Goal: Task Accomplishment & Management: Use online tool/utility

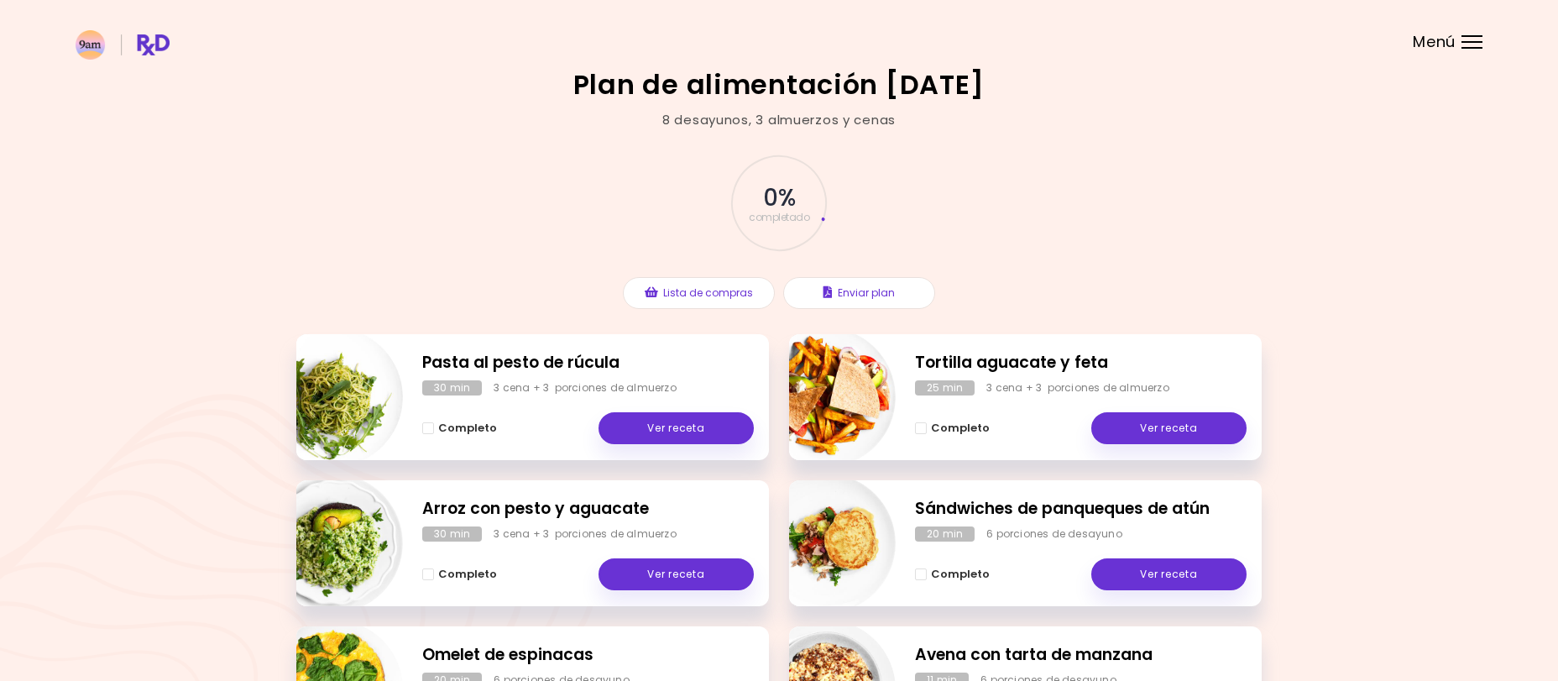
click at [1473, 47] on div at bounding box center [1471, 48] width 21 height 2
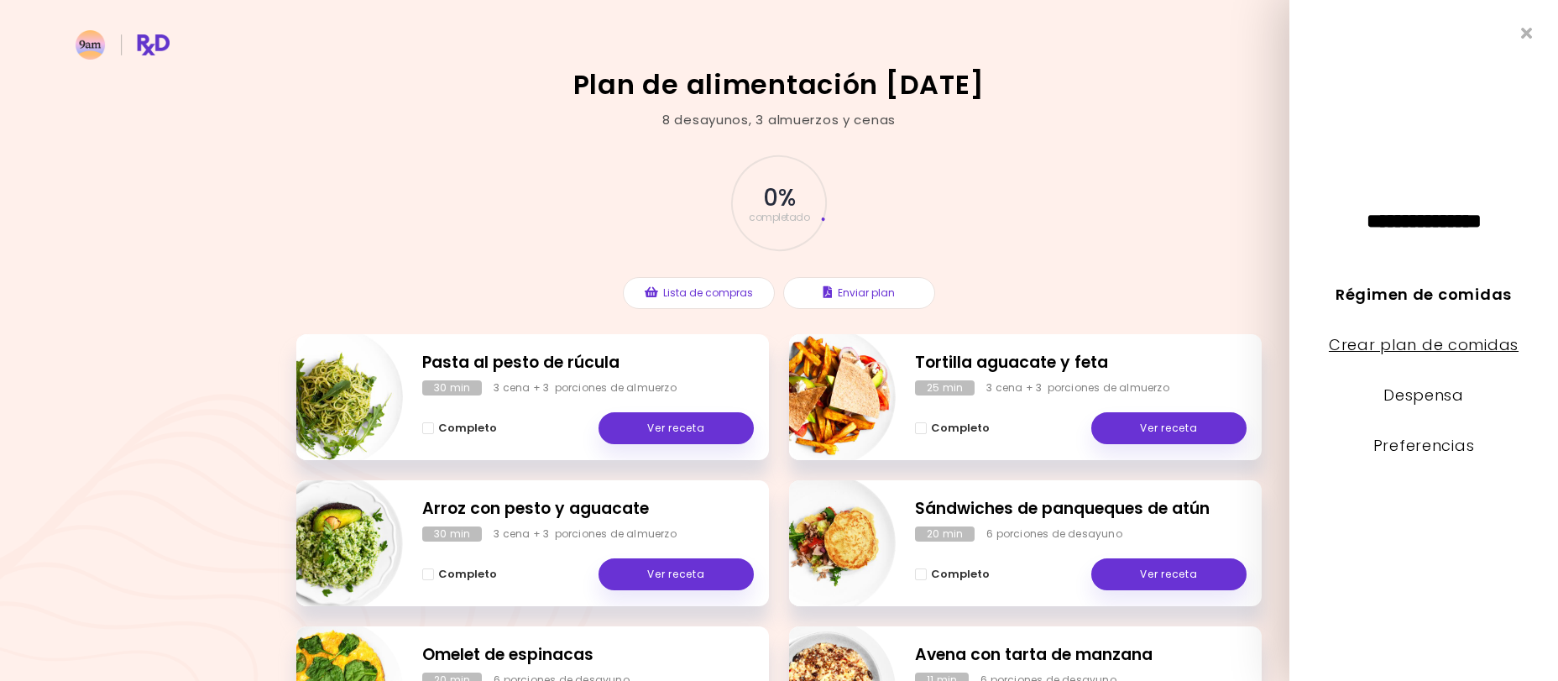
click at [1428, 343] on link "Crear plan de comidas" at bounding box center [1424, 344] width 190 height 21
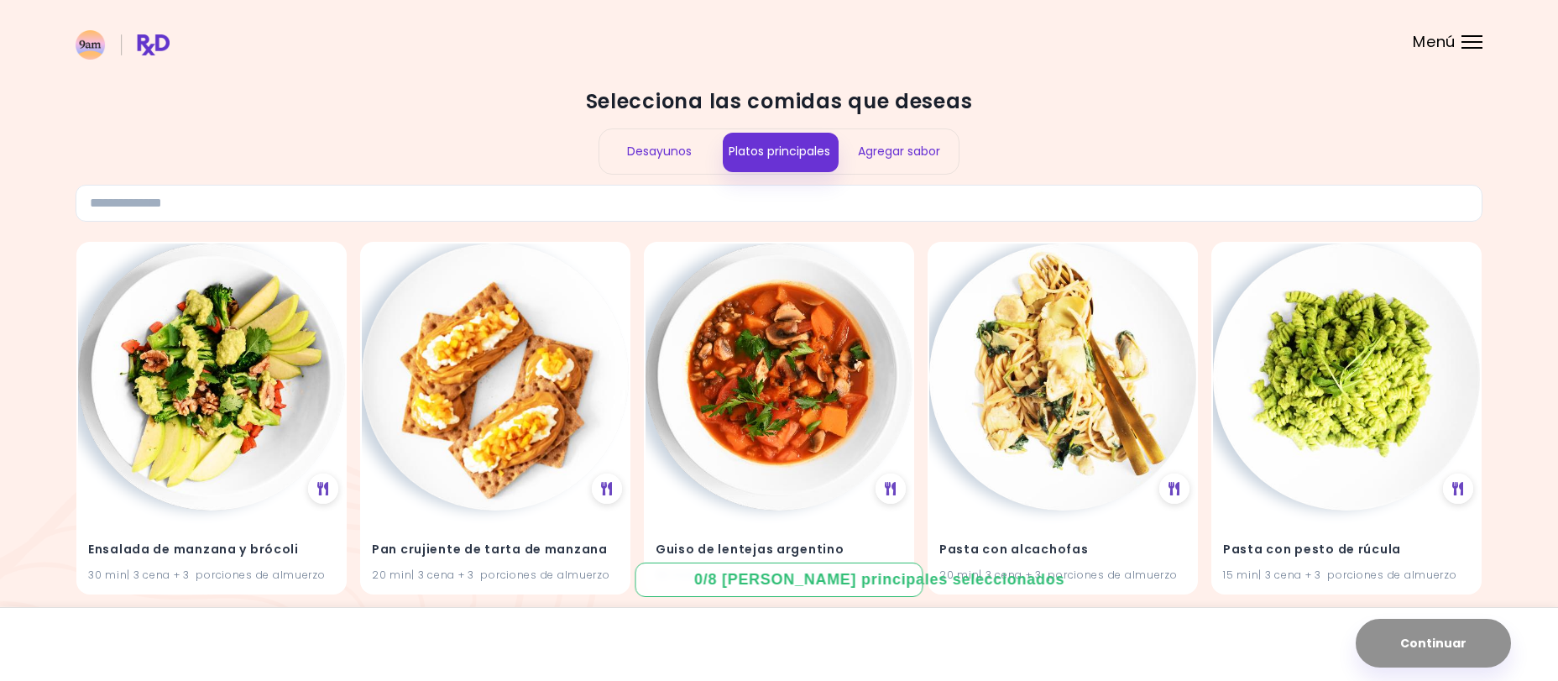
click at [677, 148] on div "Desayunos" at bounding box center [659, 151] width 120 height 44
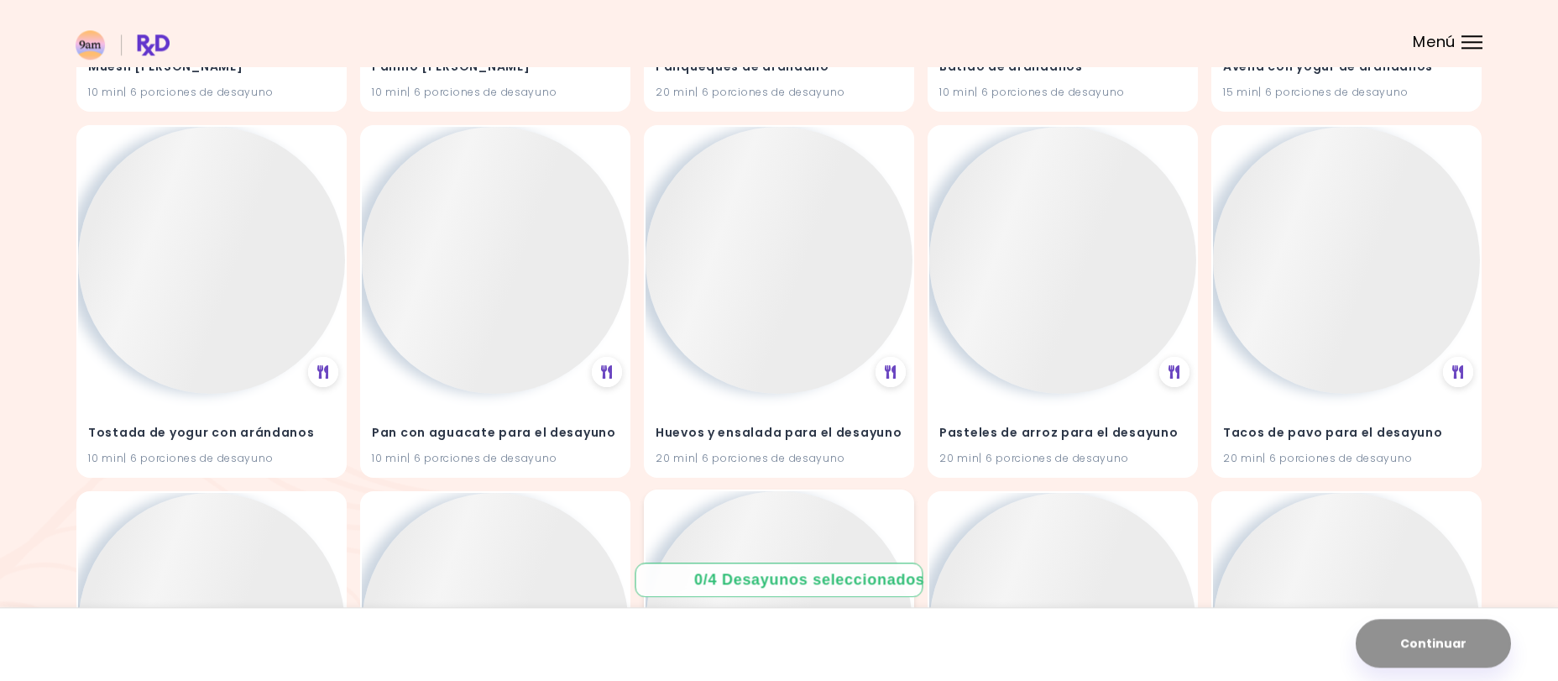
scroll to position [2283, 0]
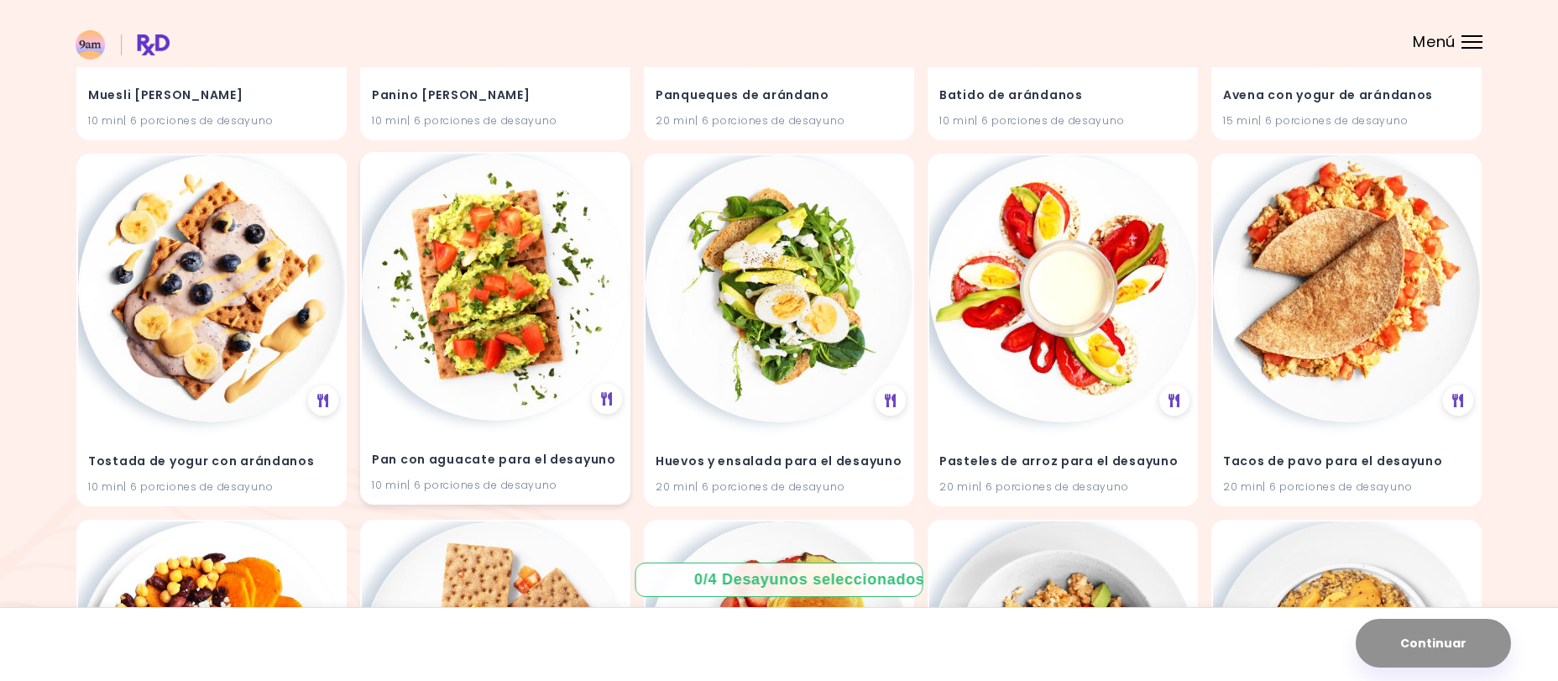
click at [508, 362] on img at bounding box center [495, 287] width 267 height 267
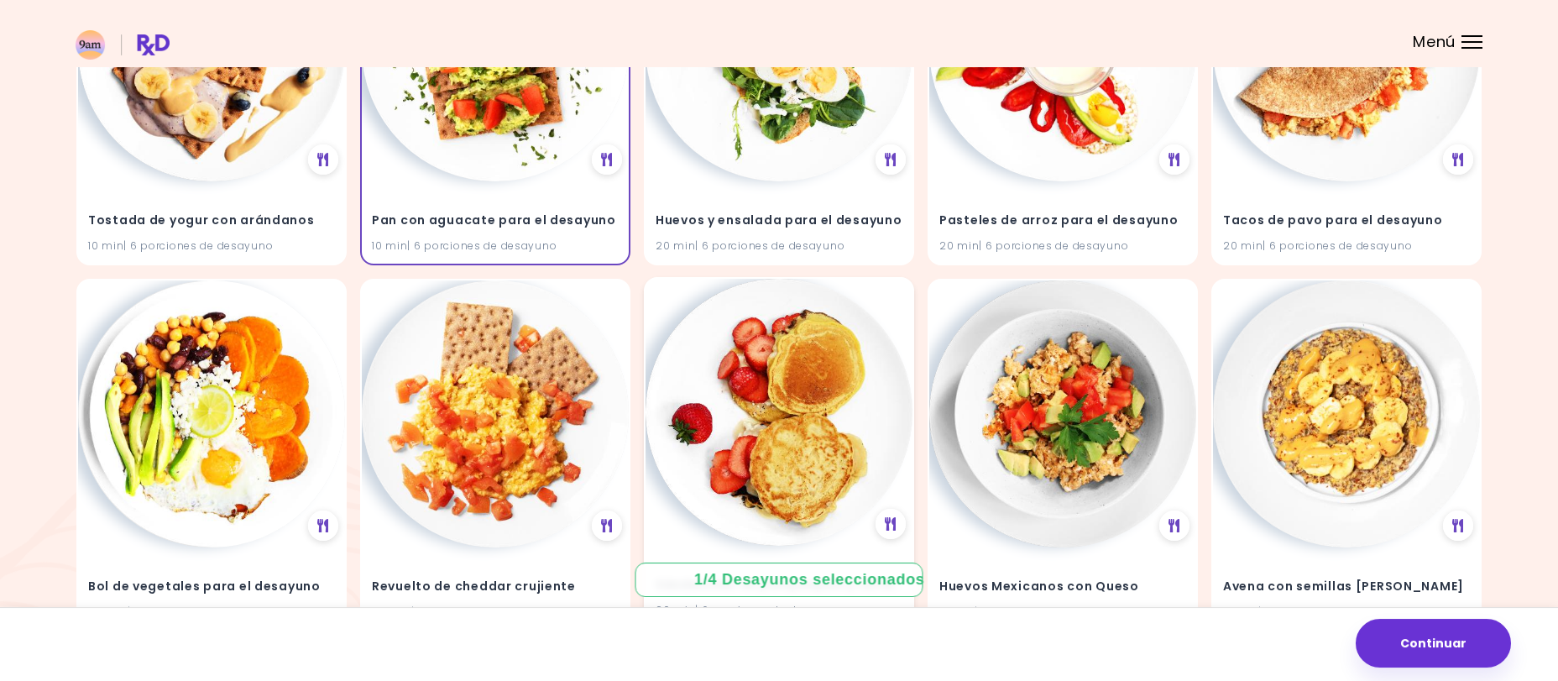
scroll to position [2568, 0]
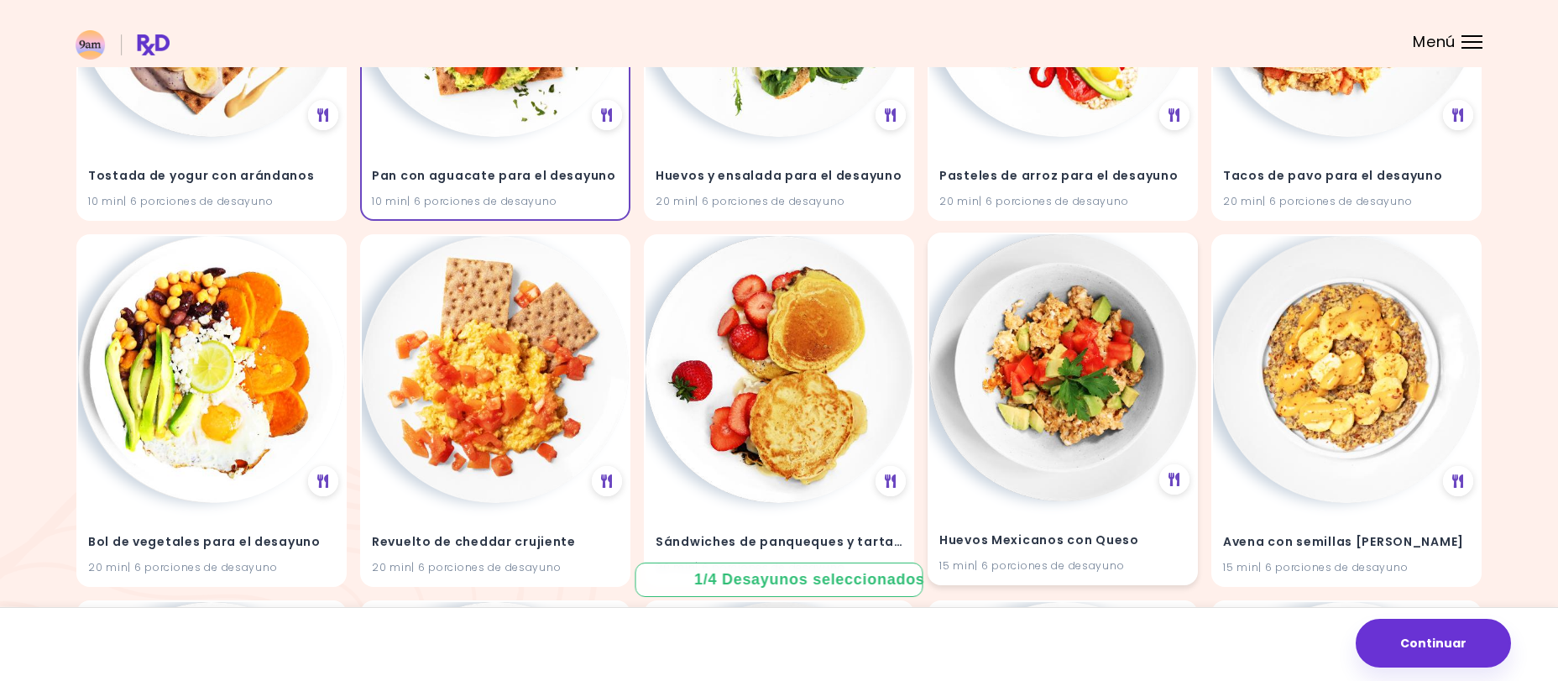
click at [1078, 373] on img at bounding box center [1062, 367] width 267 height 267
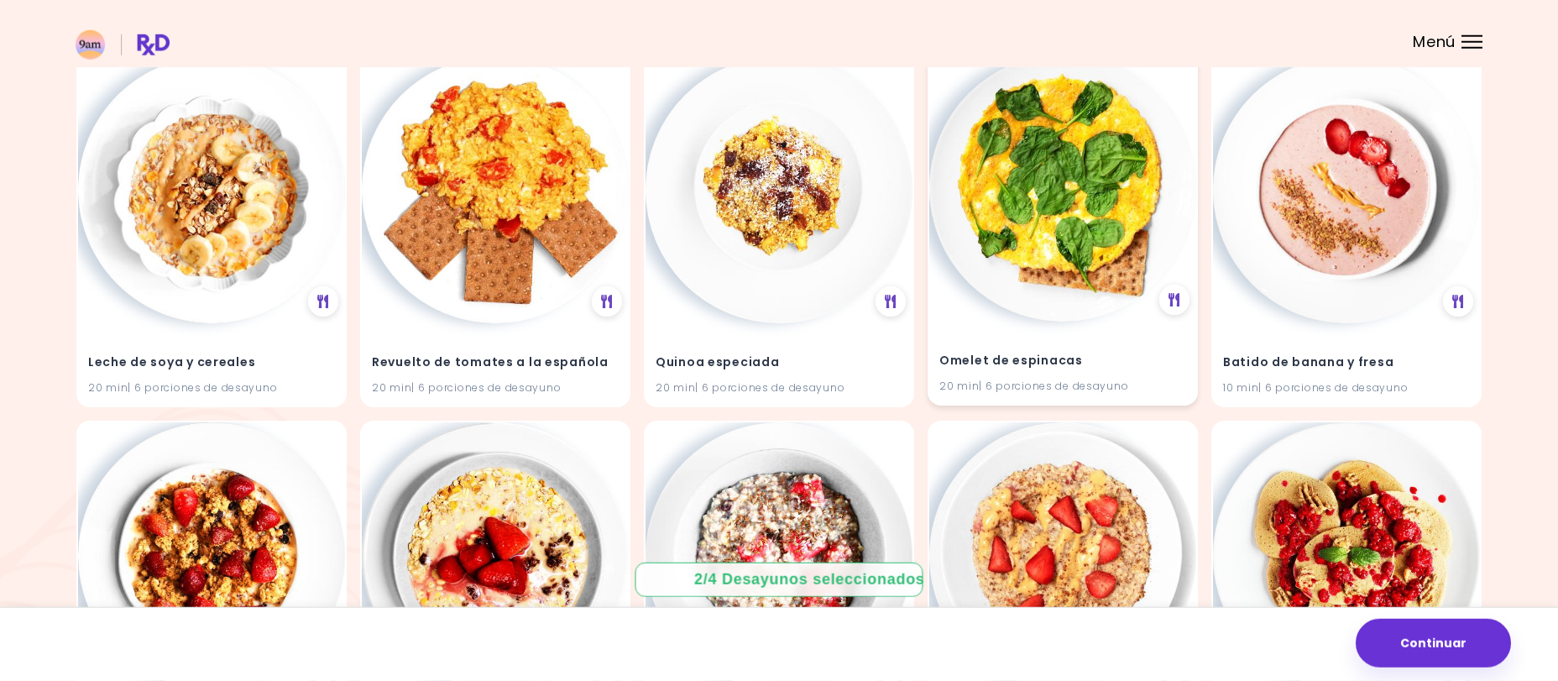
scroll to position [9366, 0]
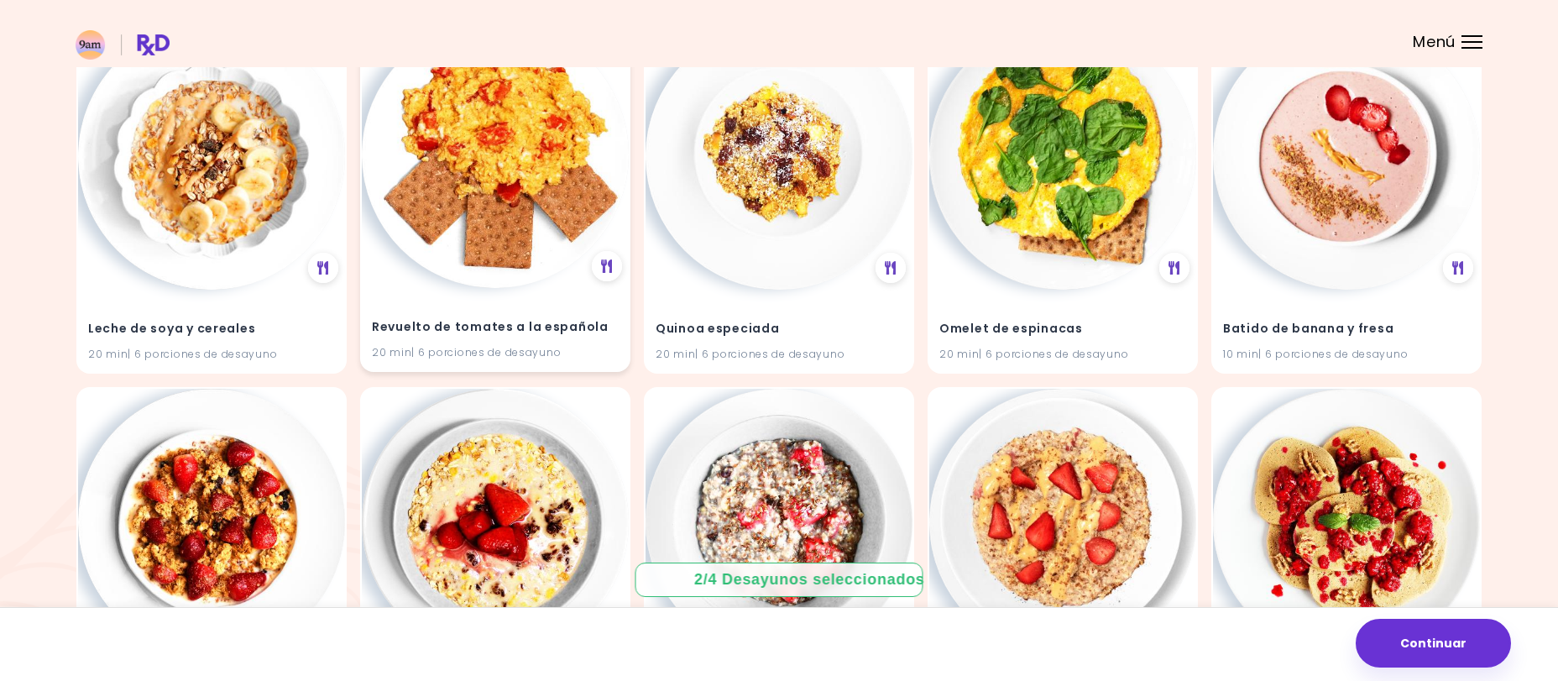
click at [514, 151] on img at bounding box center [495, 154] width 267 height 267
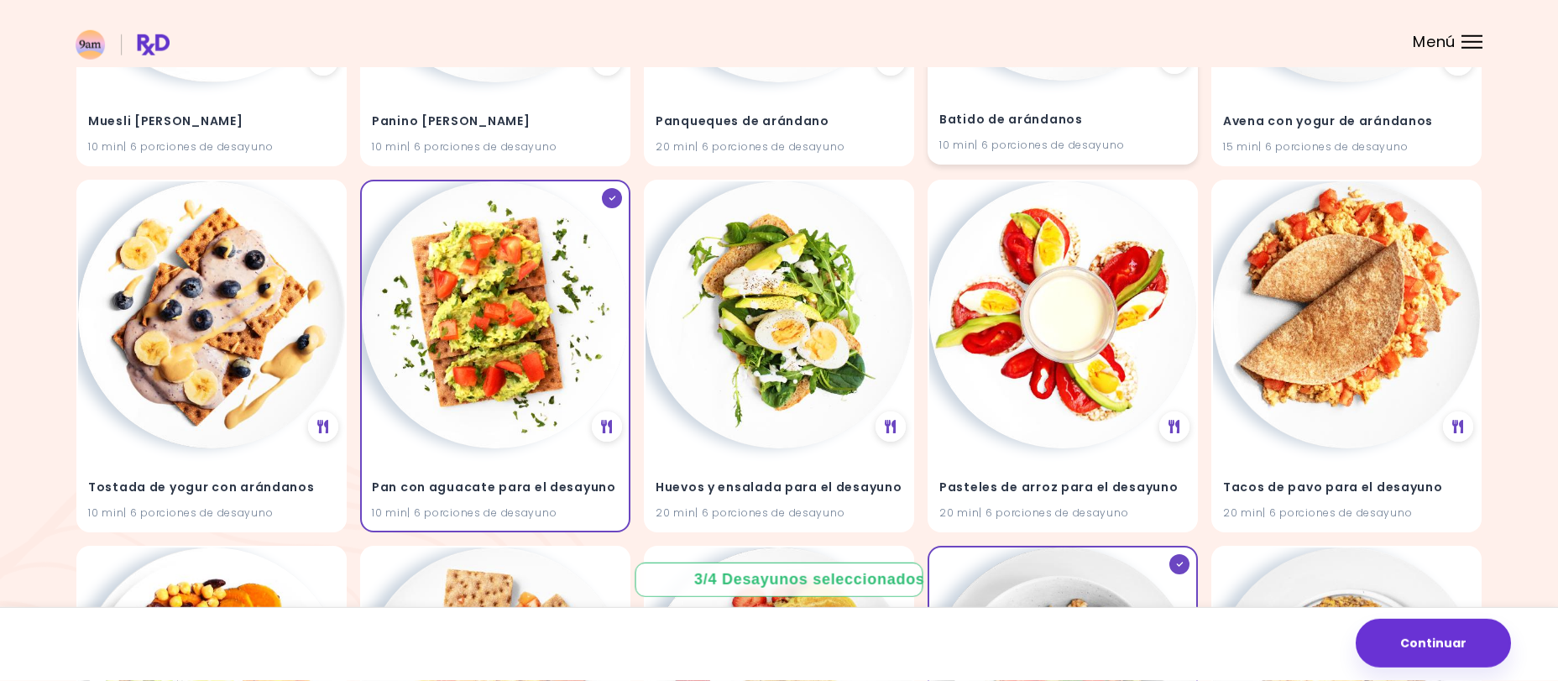
scroll to position [2283, 0]
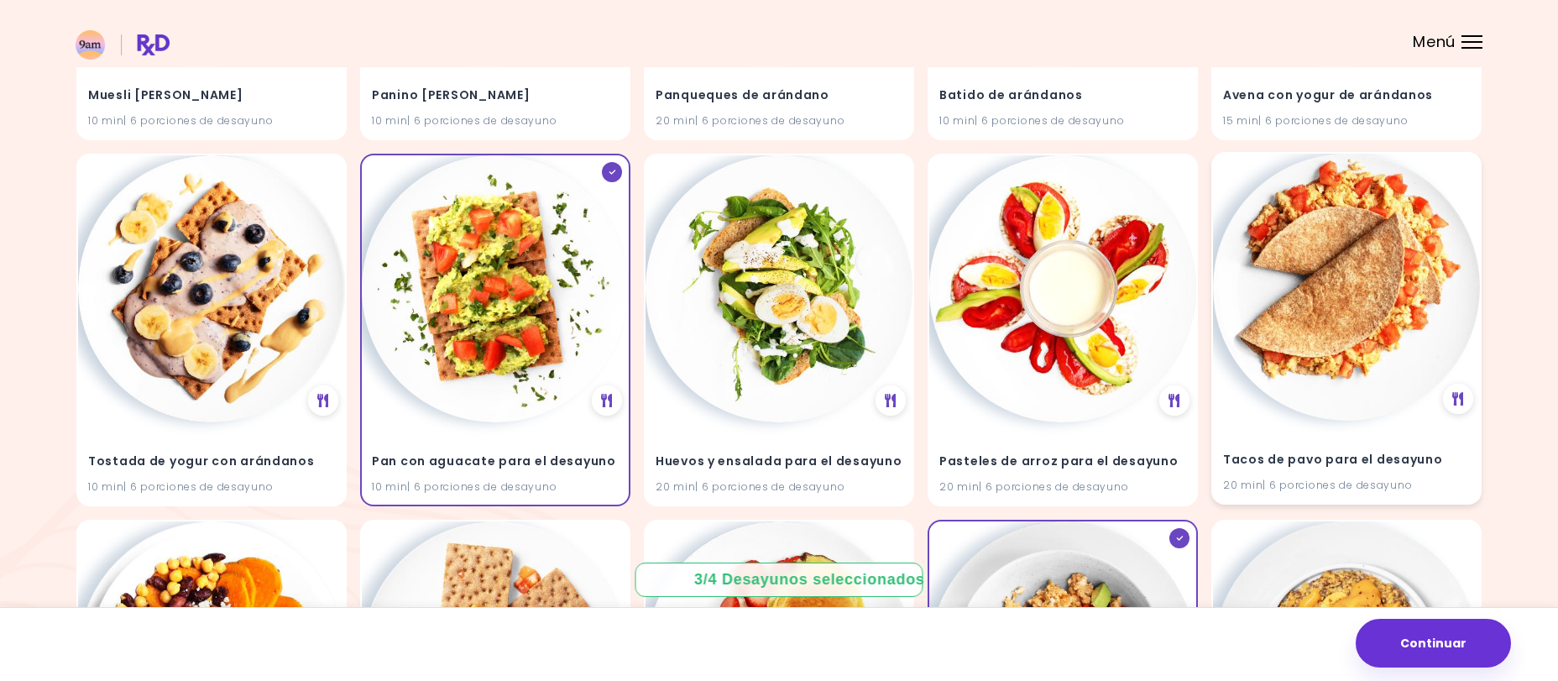
click at [1268, 340] on img at bounding box center [1346, 287] width 267 height 267
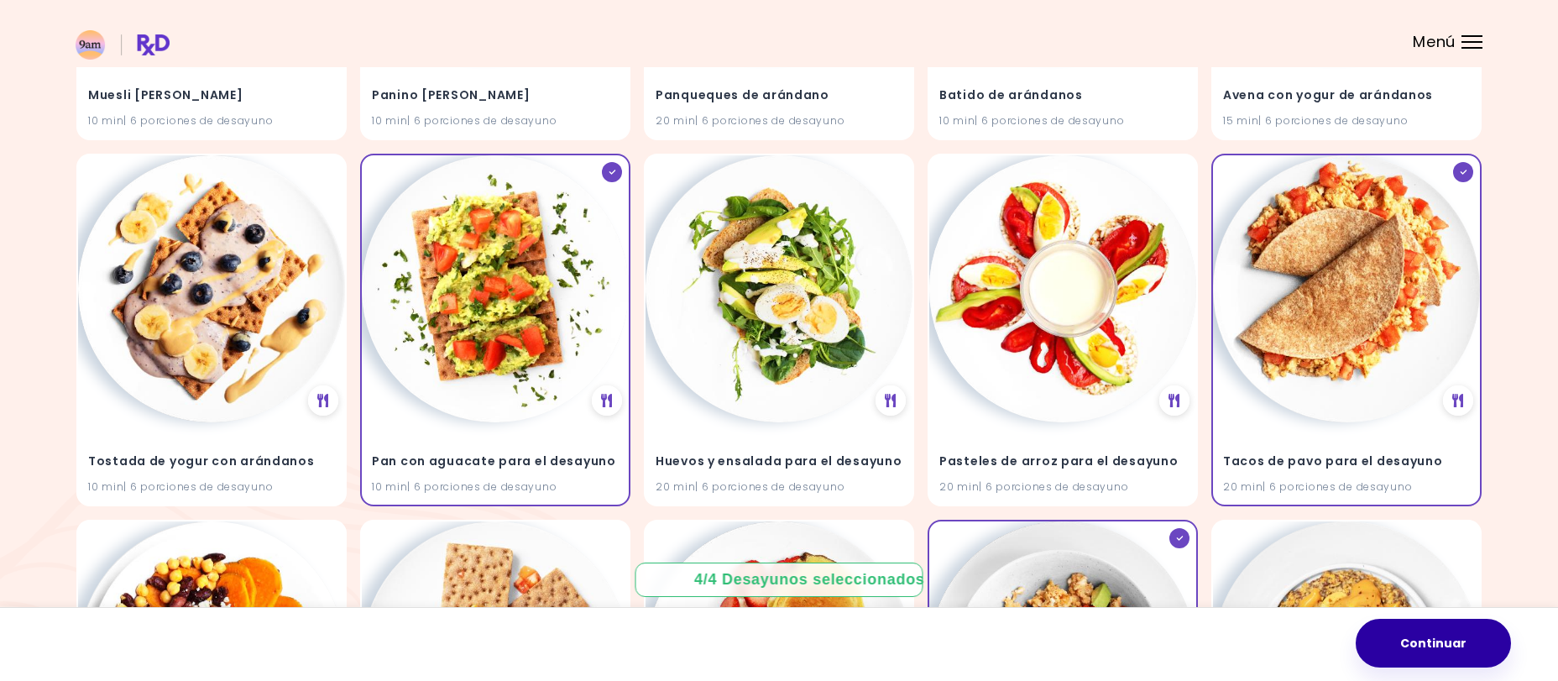
click at [1402, 637] on button "Continuar" at bounding box center [1433, 643] width 155 height 49
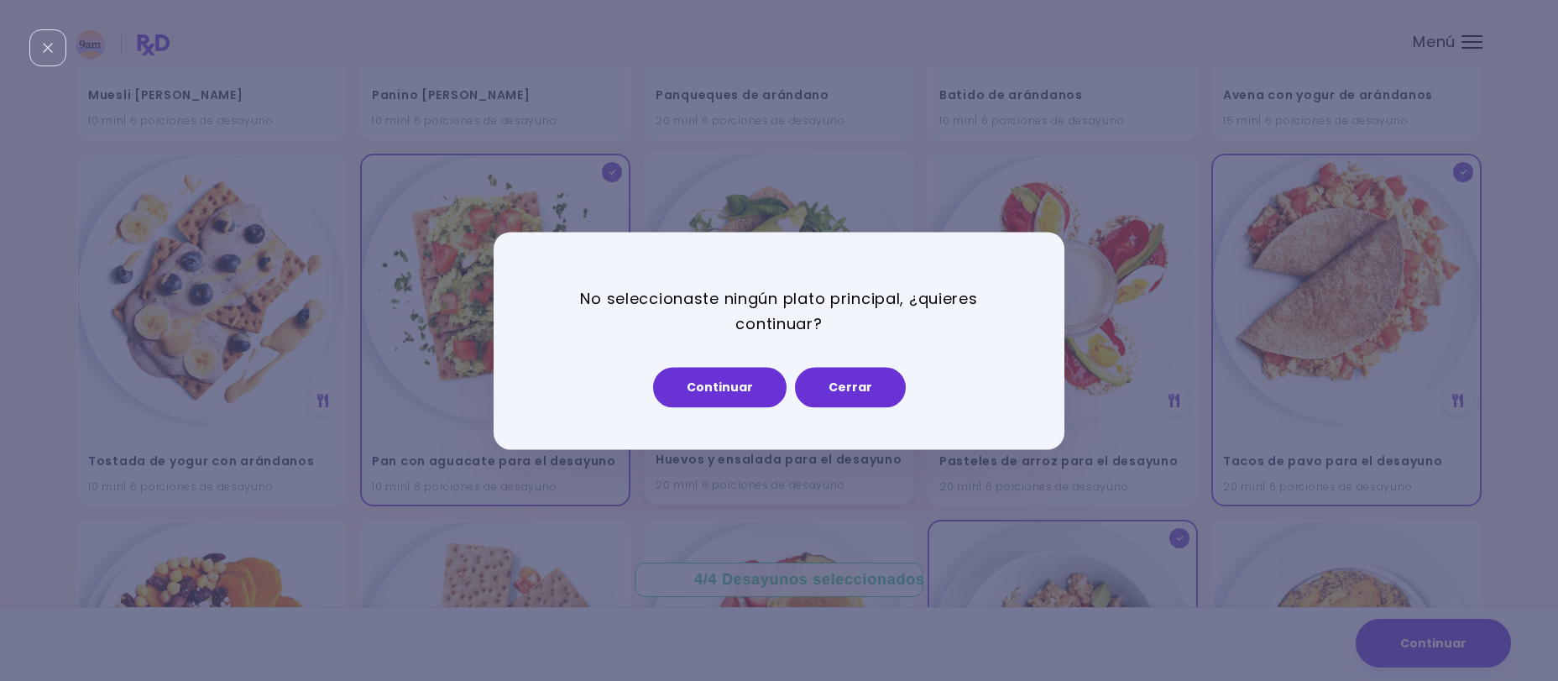
click at [852, 396] on button "Cerrar" at bounding box center [850, 387] width 111 height 40
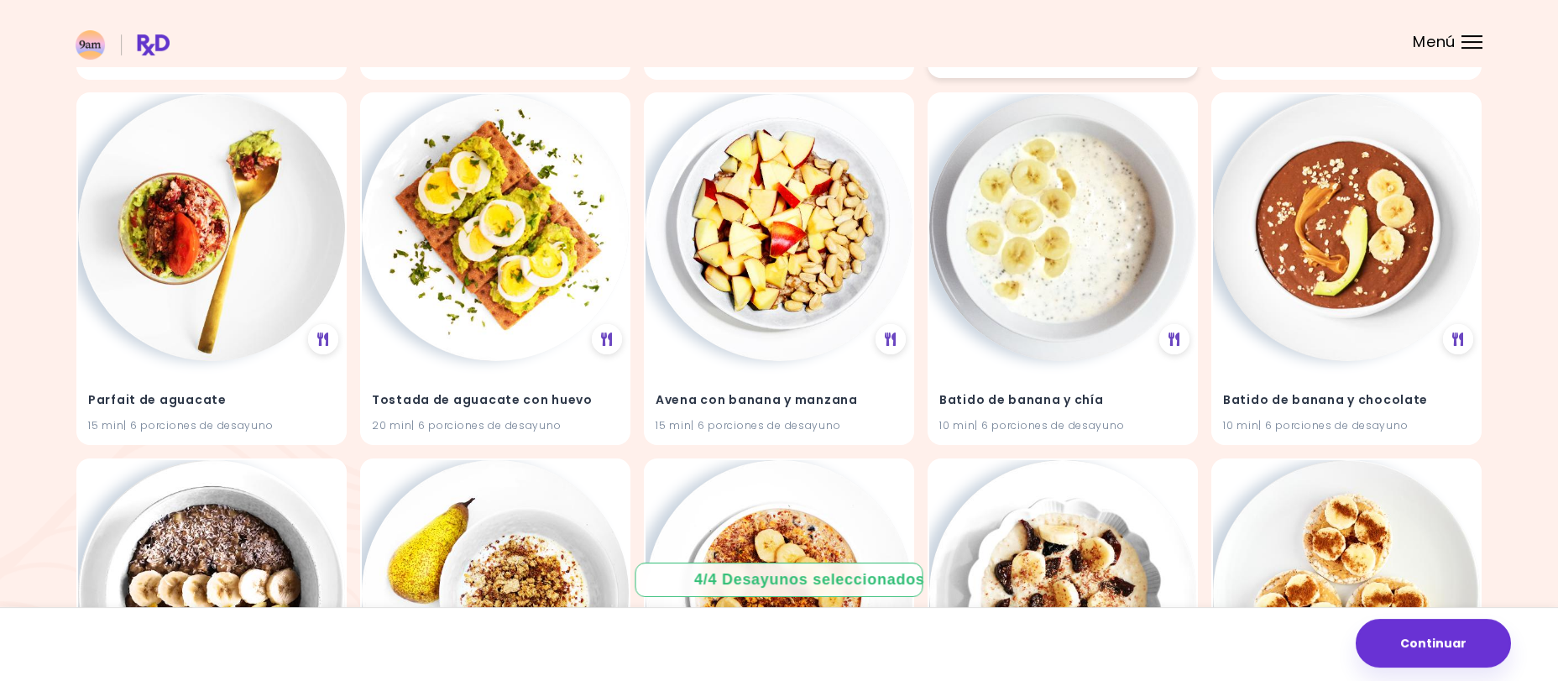
scroll to position [0, 0]
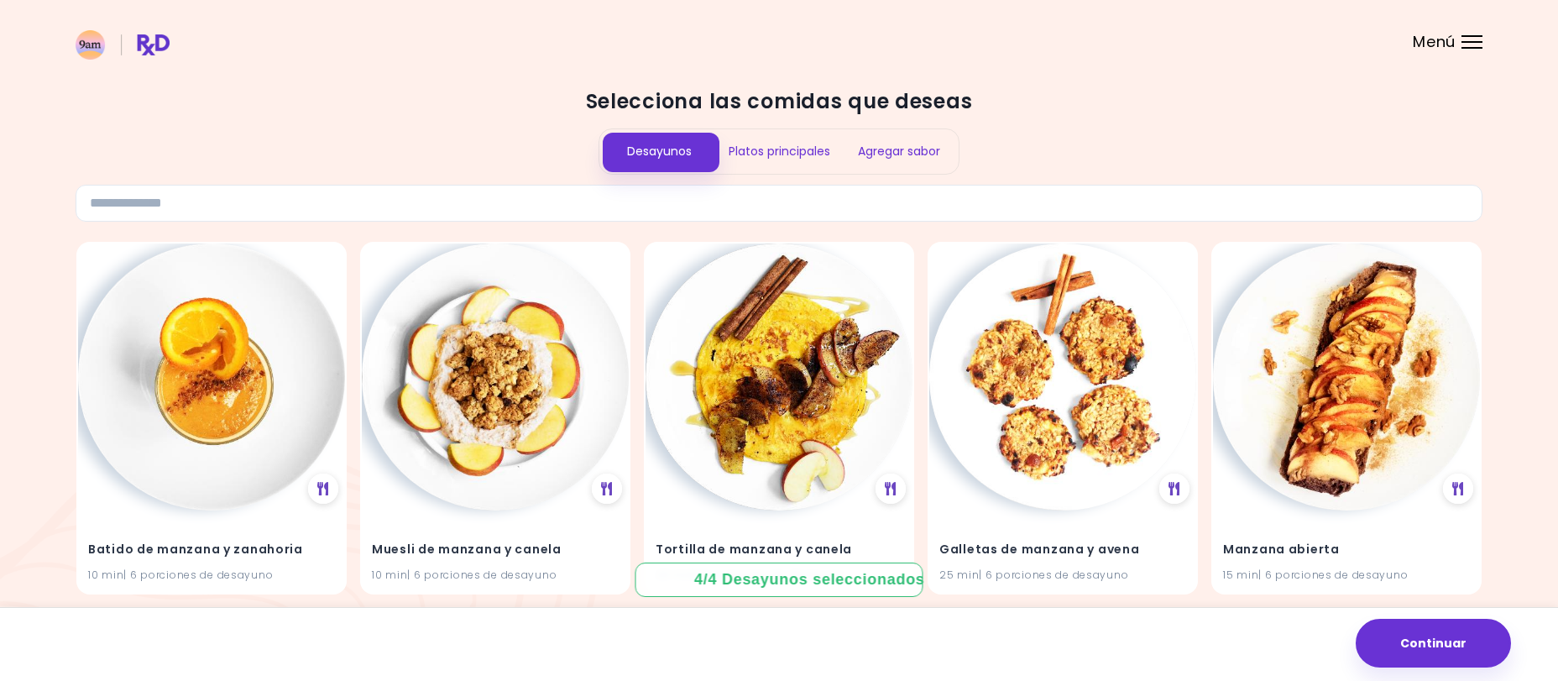
click at [786, 162] on div "Platos principales" at bounding box center [779, 151] width 120 height 44
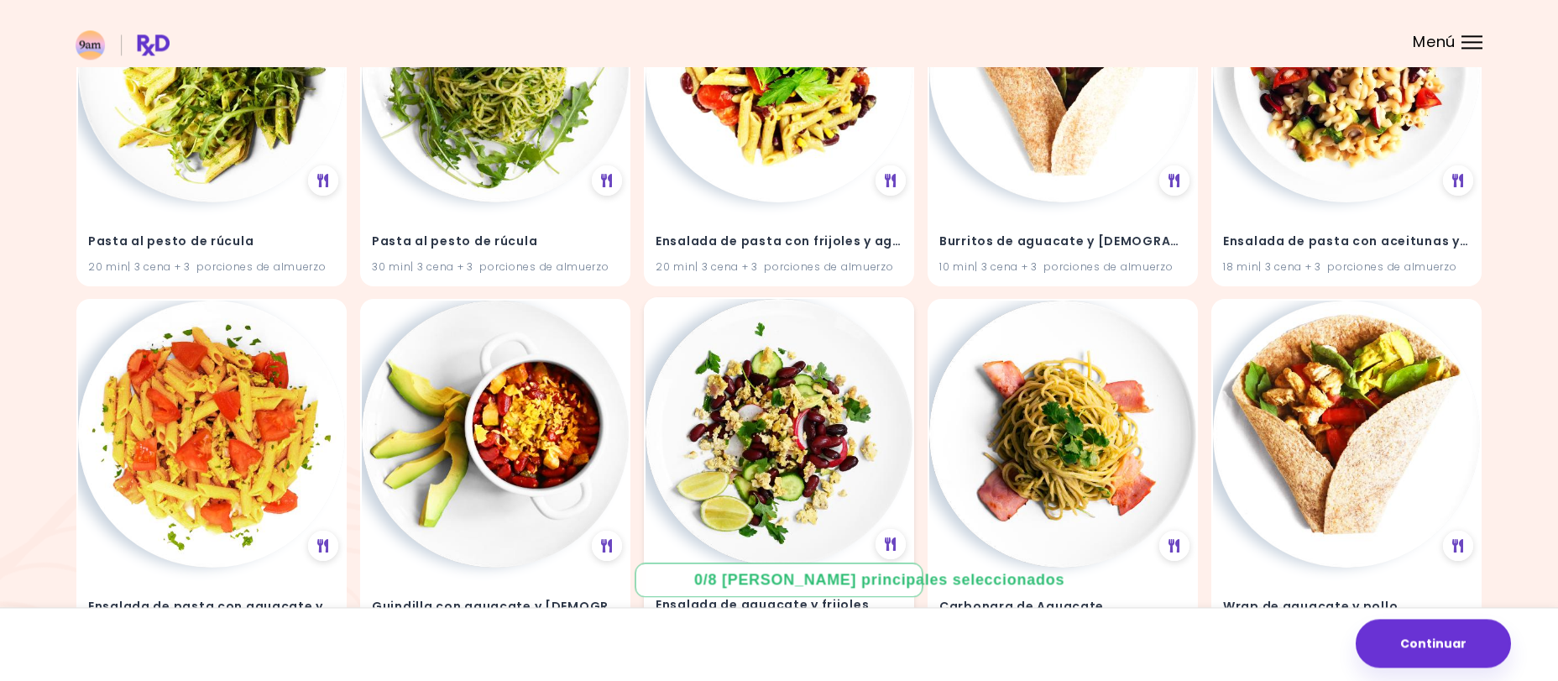
scroll to position [856, 0]
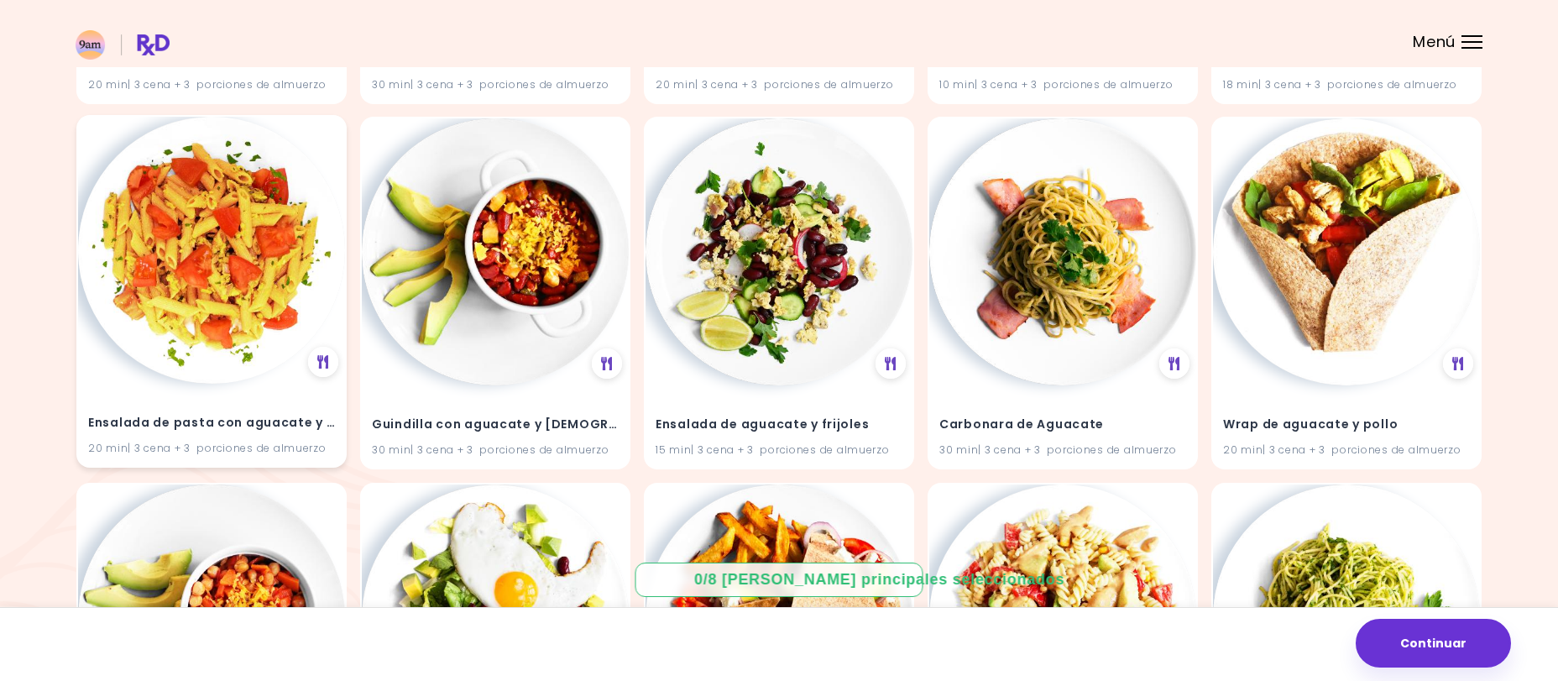
click at [252, 282] on img at bounding box center [211, 250] width 267 height 267
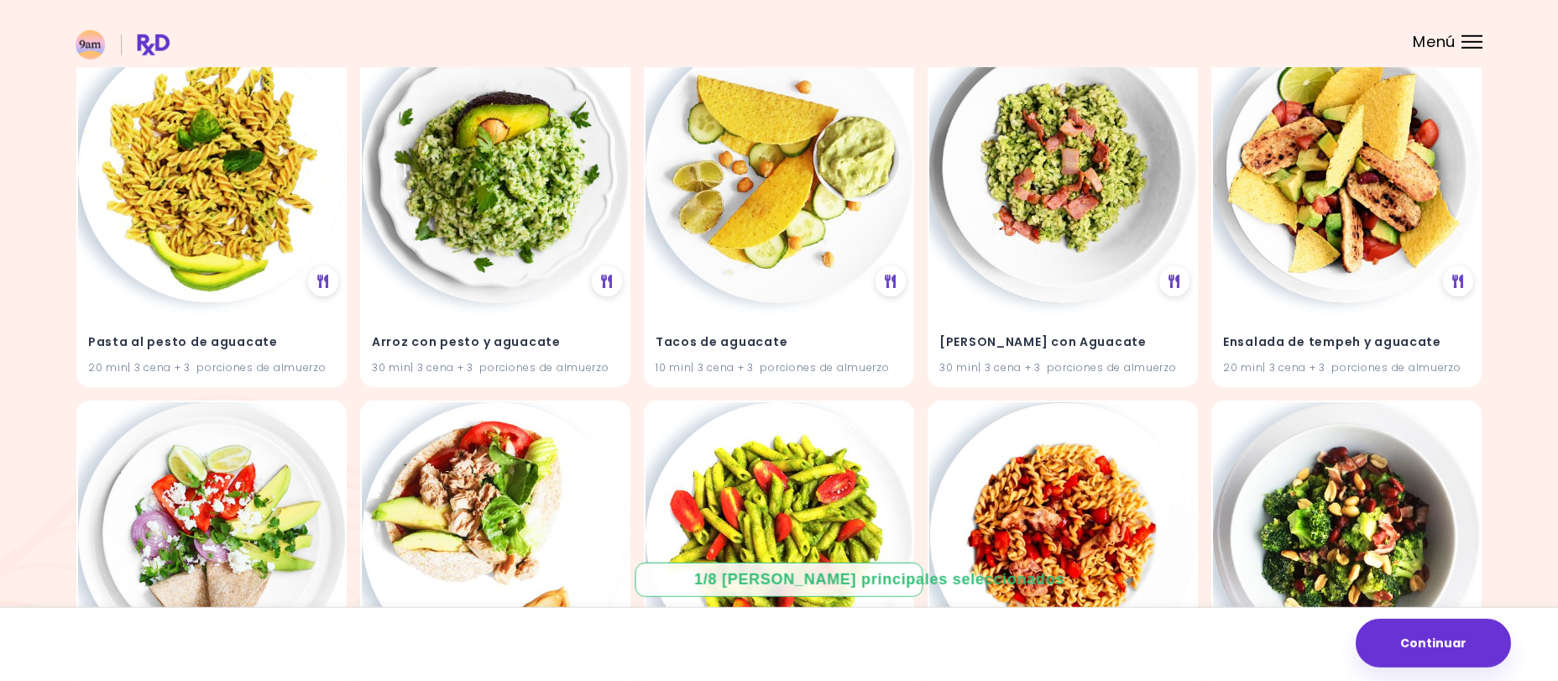
scroll to position [1763, 0]
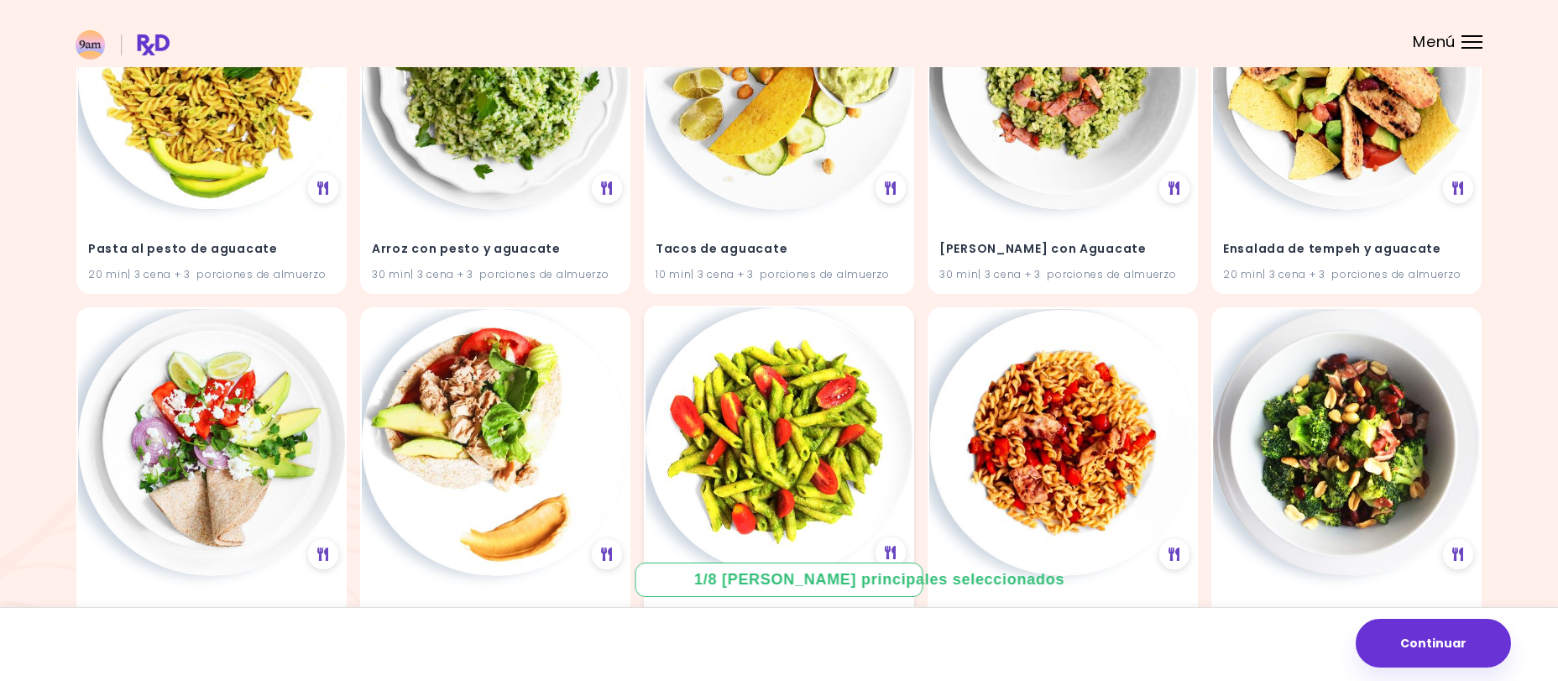
click at [816, 414] on img at bounding box center [778, 440] width 267 height 267
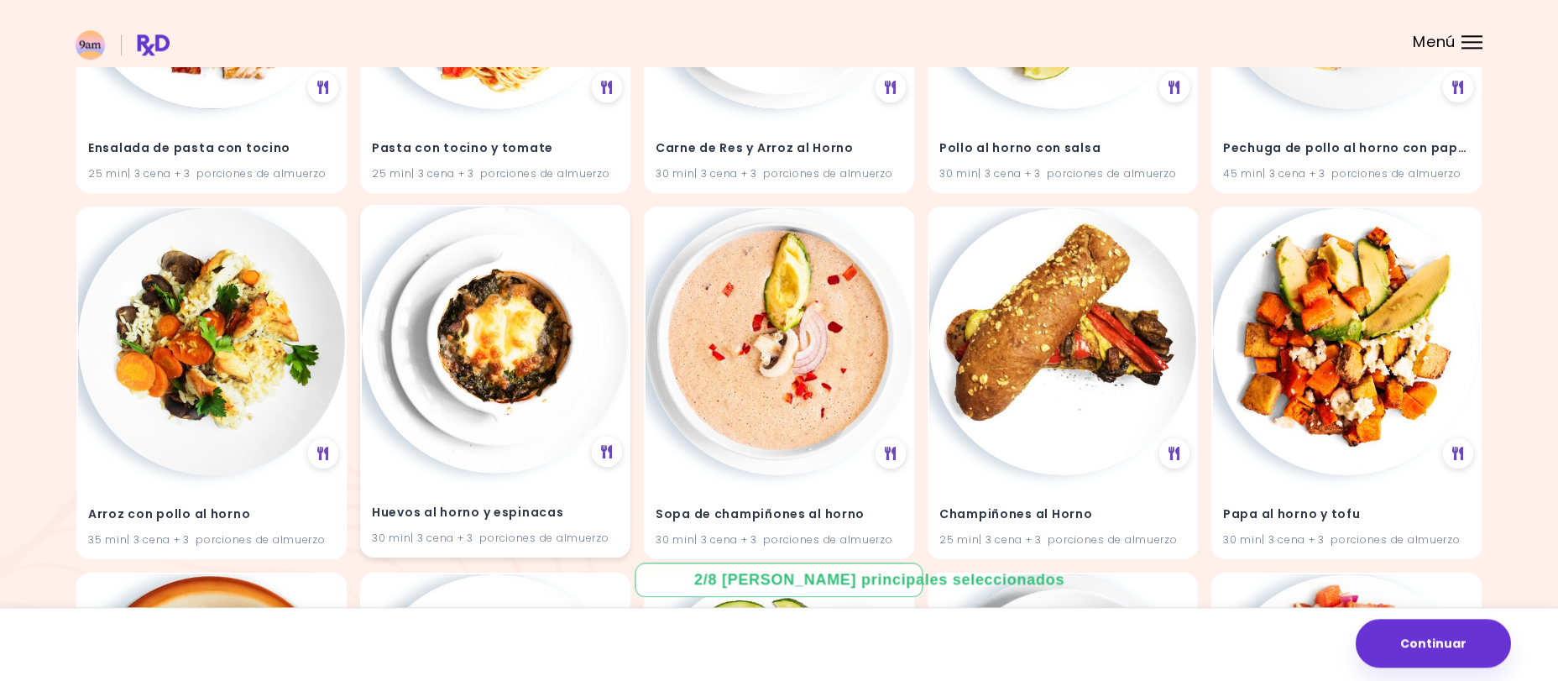
scroll to position [2942, 0]
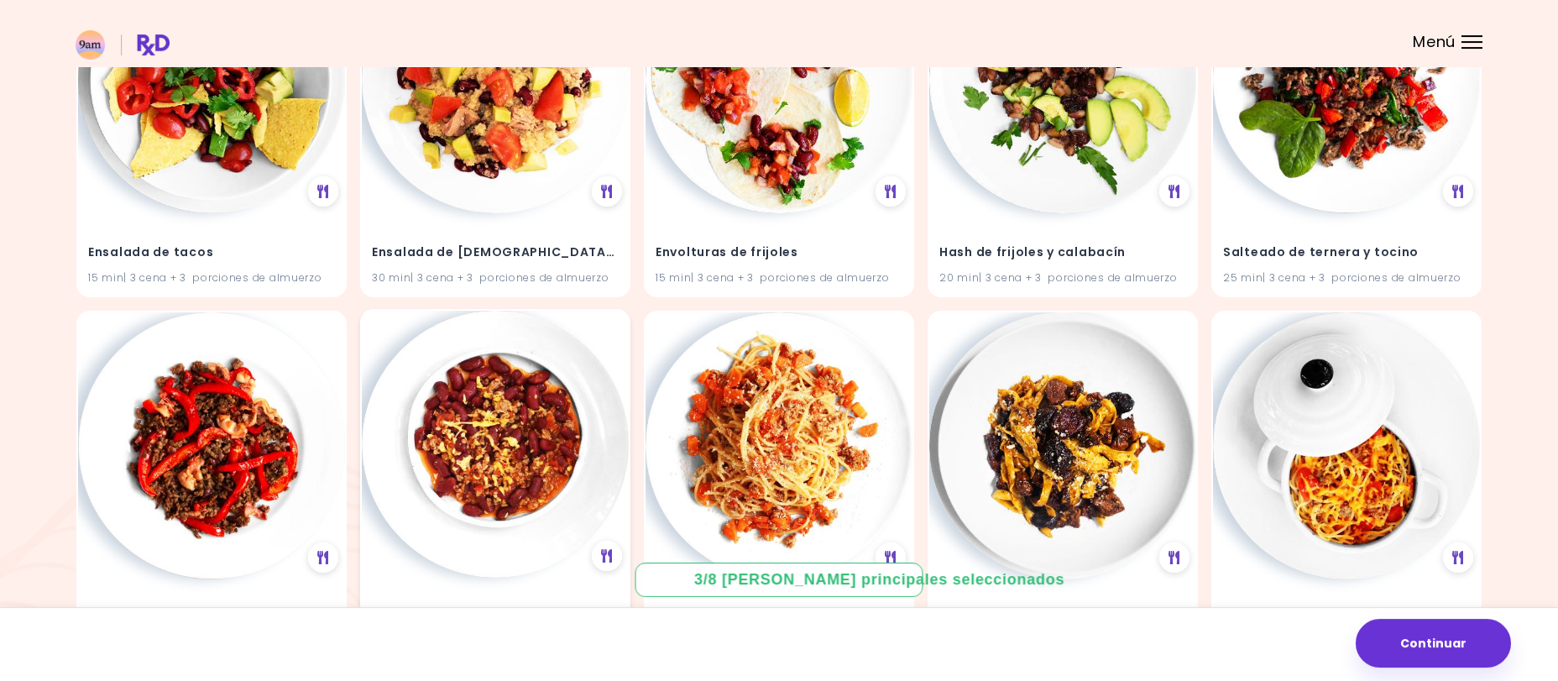
scroll to position [7589, 0]
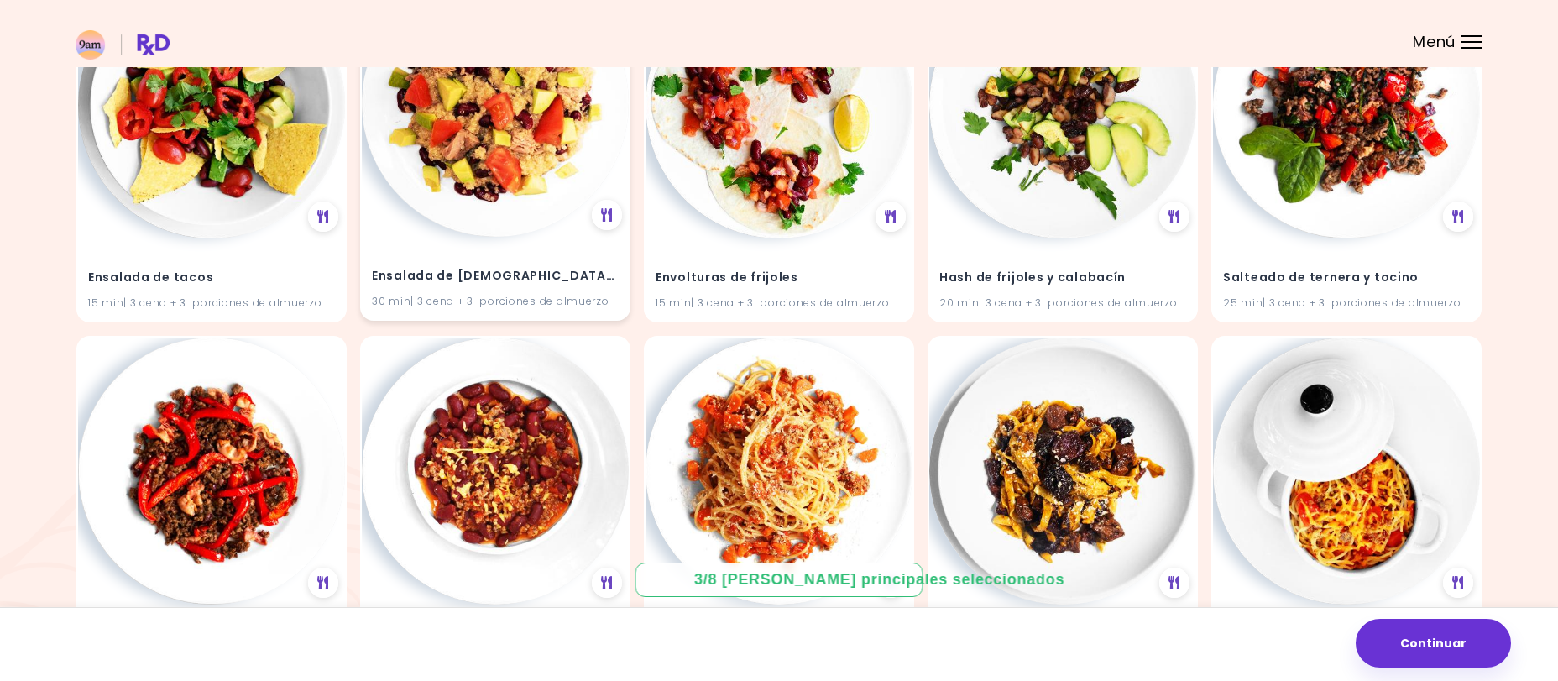
click at [510, 215] on img at bounding box center [495, 103] width 267 height 267
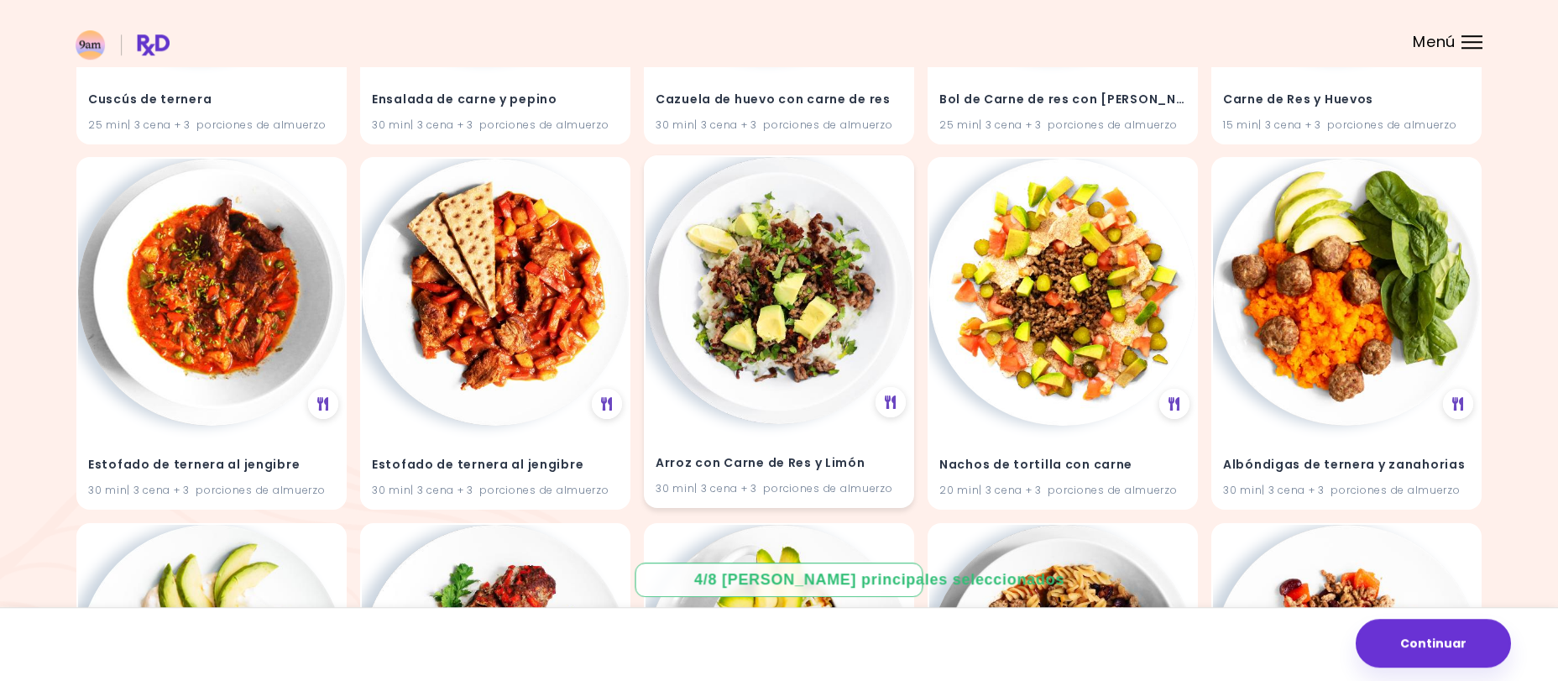
scroll to position [9052, 0]
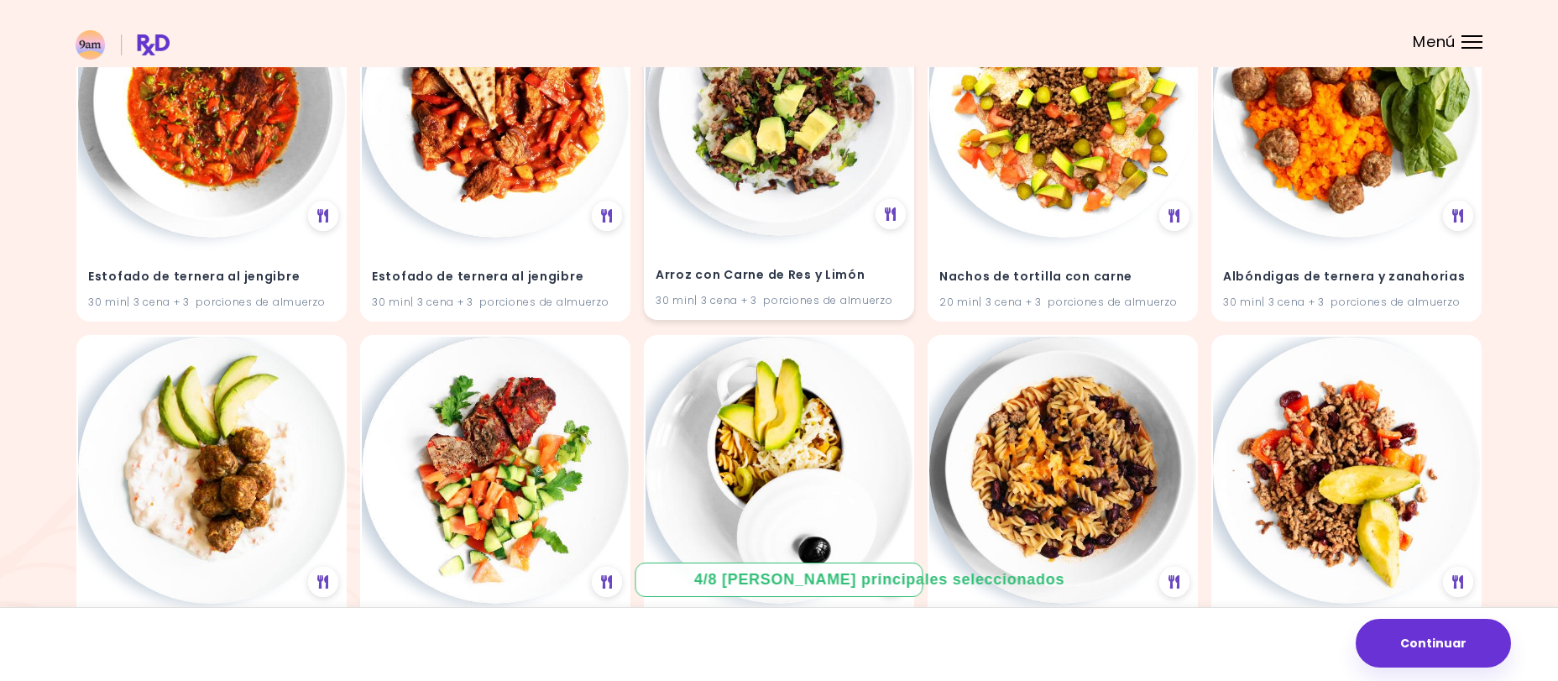
click at [767, 143] on img at bounding box center [778, 102] width 267 height 267
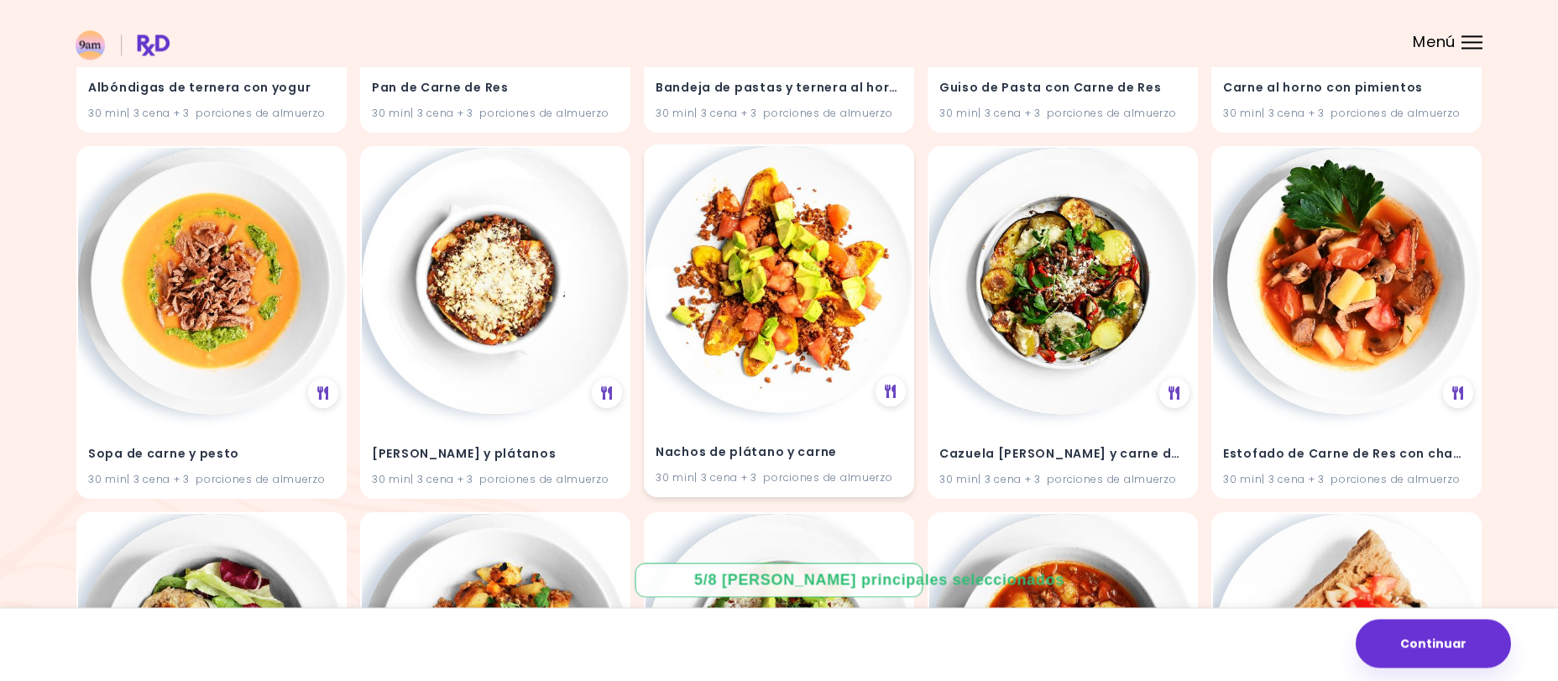
scroll to position [9623, 0]
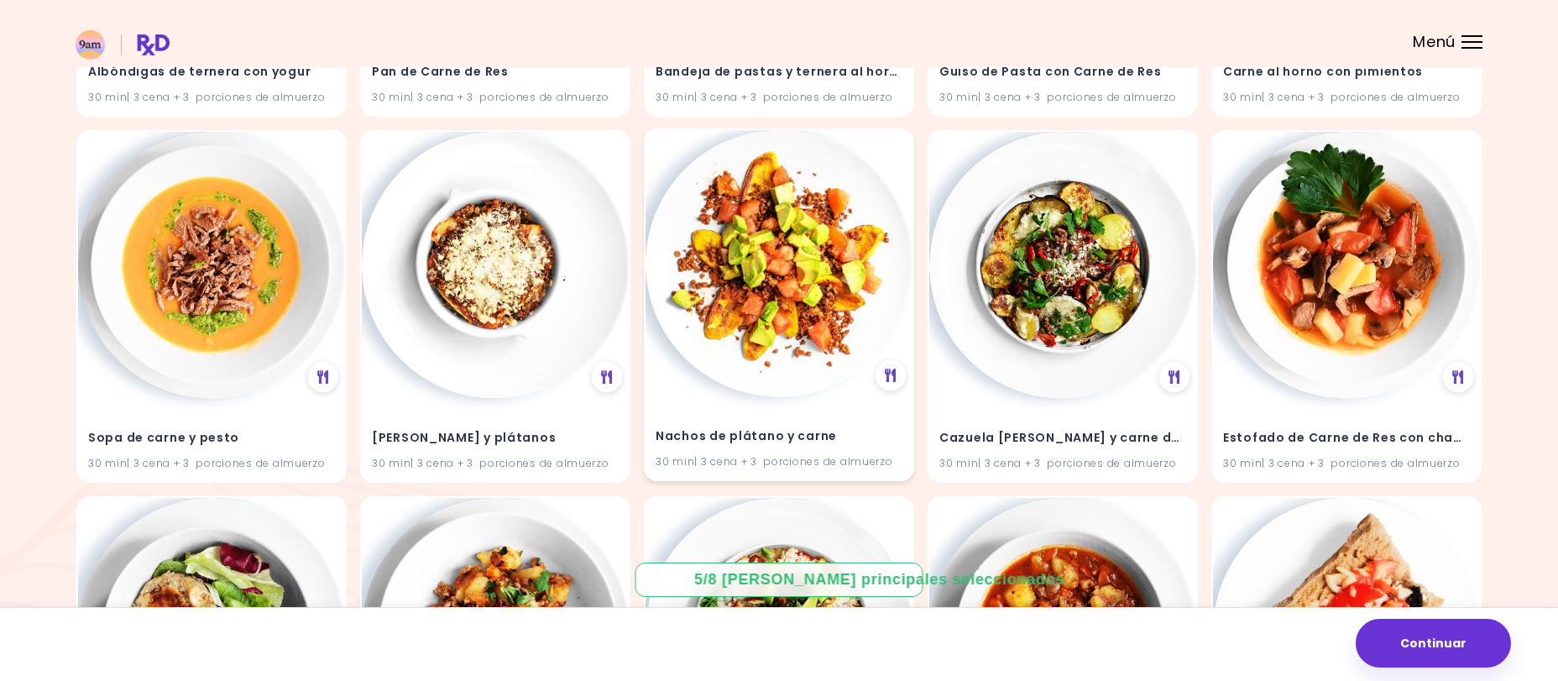
click at [739, 178] on img at bounding box center [778, 263] width 267 height 267
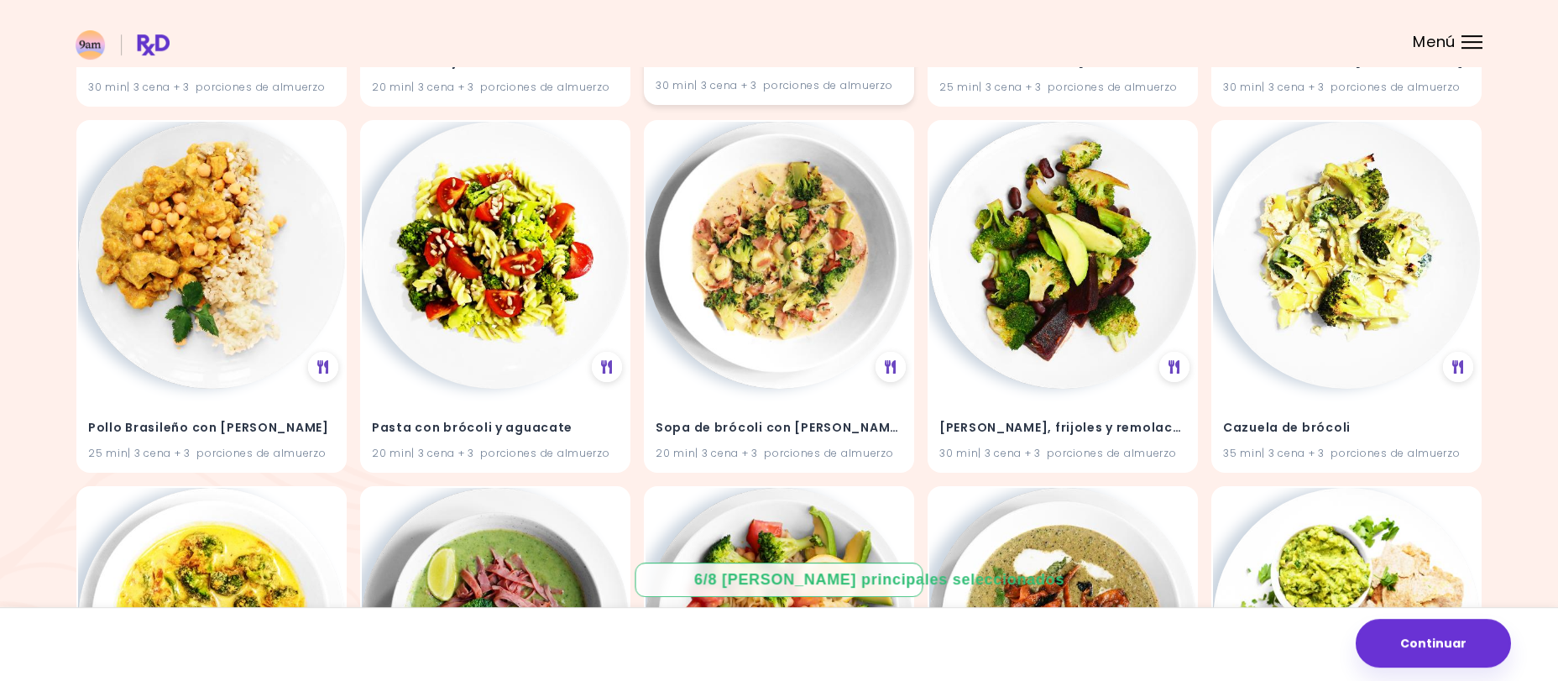
scroll to position [12835, 0]
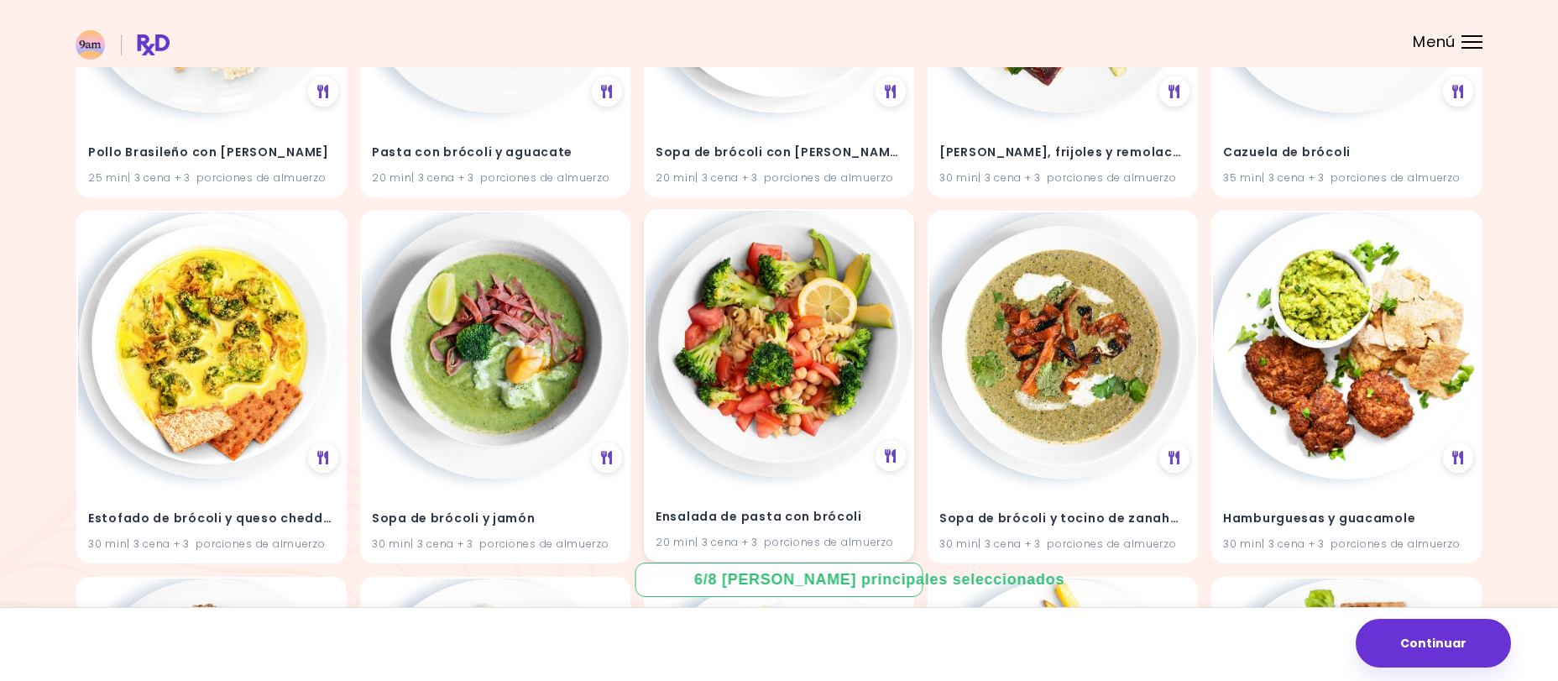
click at [742, 306] on img at bounding box center [778, 344] width 267 height 267
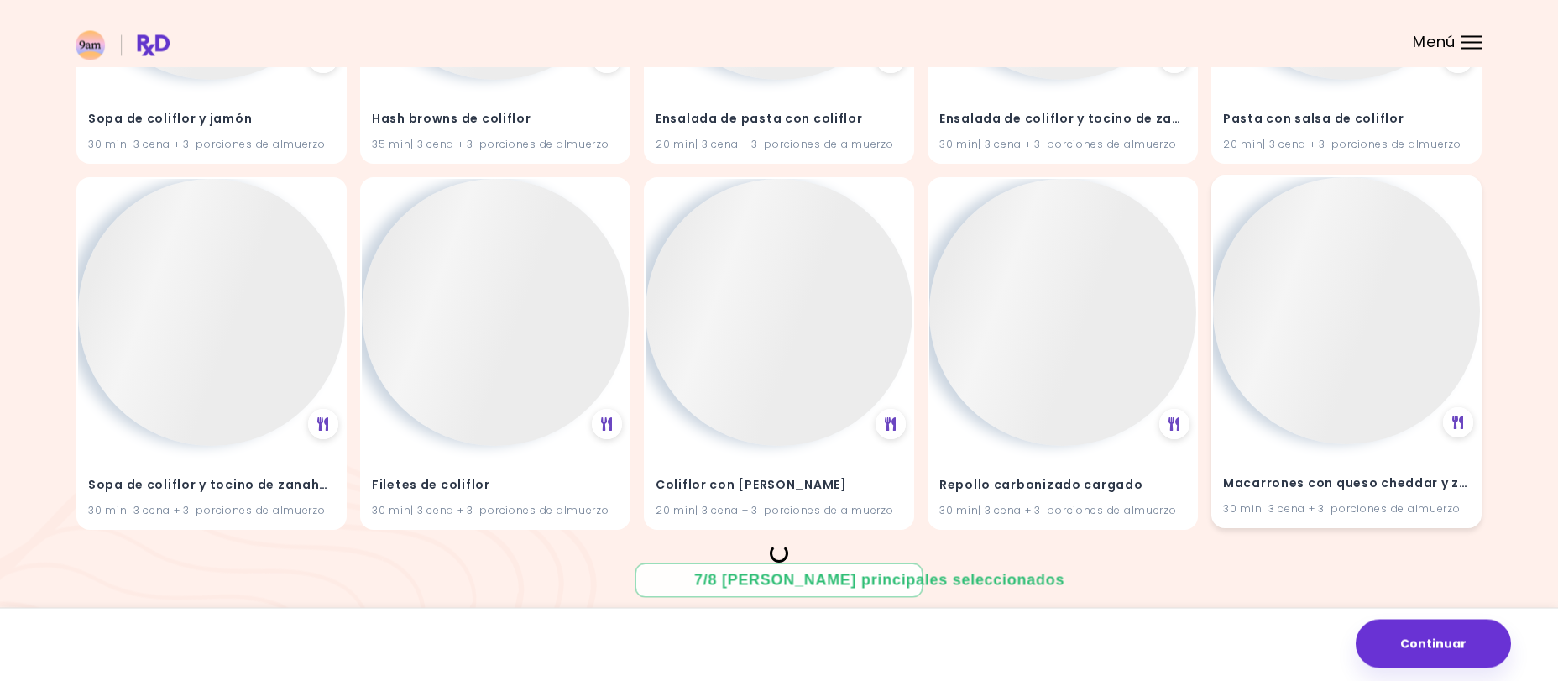
scroll to position [15828, 0]
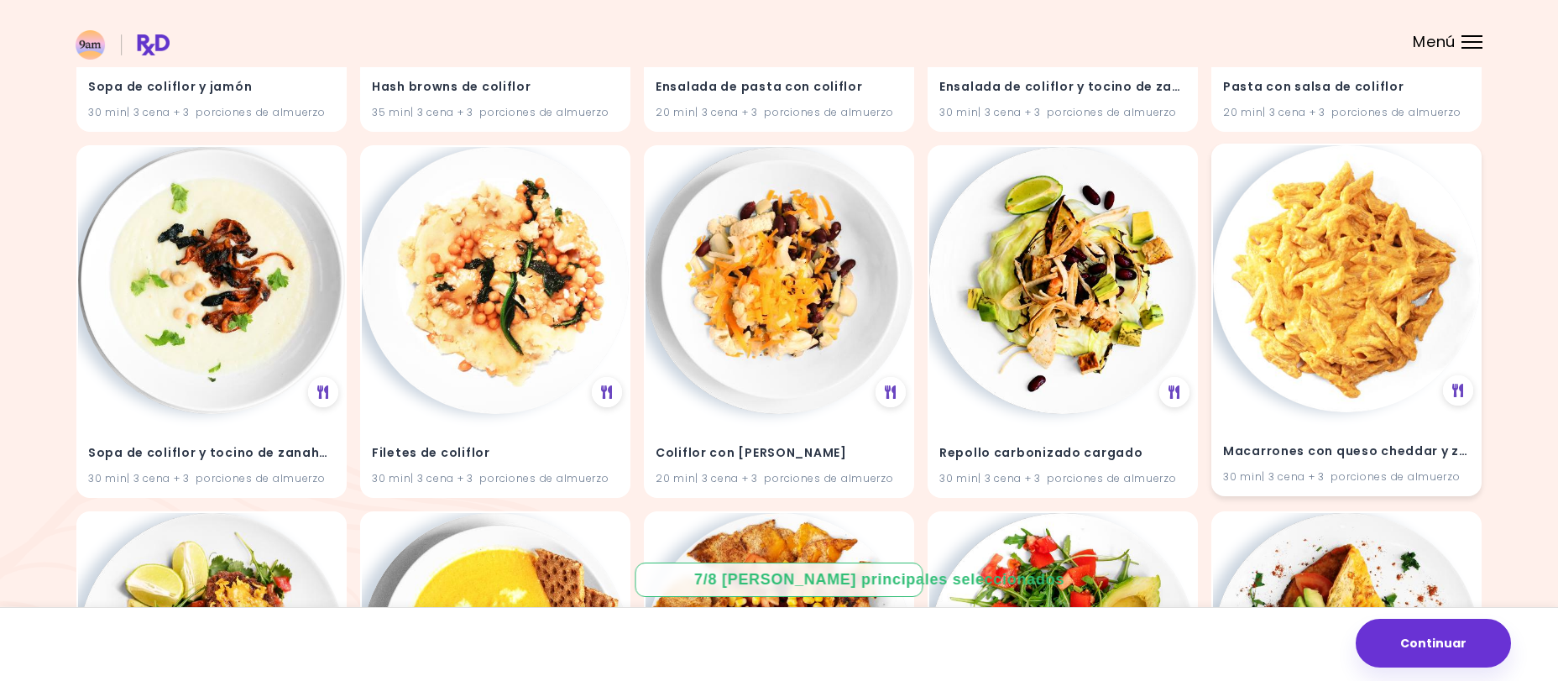
click at [1306, 240] on img at bounding box center [1346, 278] width 267 height 267
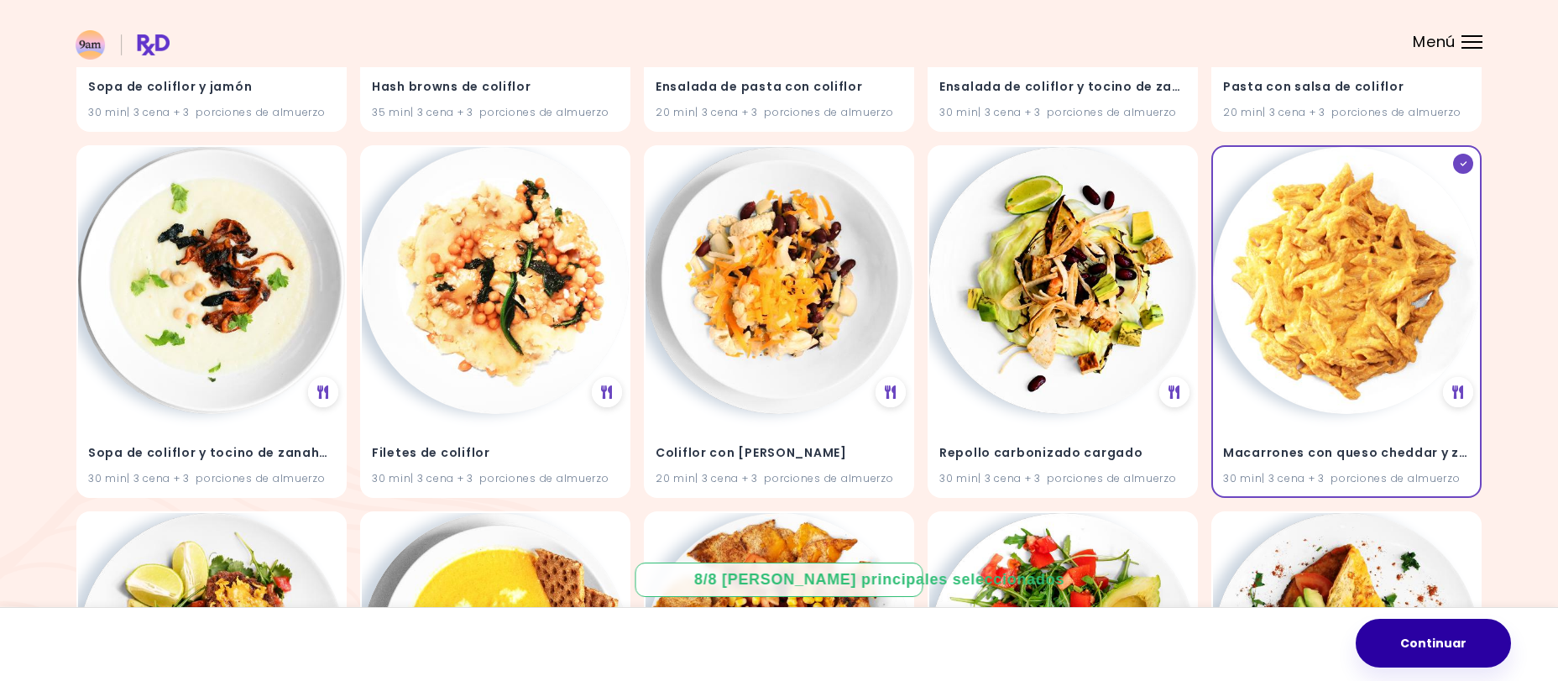
click at [1433, 636] on button "Continuar" at bounding box center [1433, 643] width 155 height 49
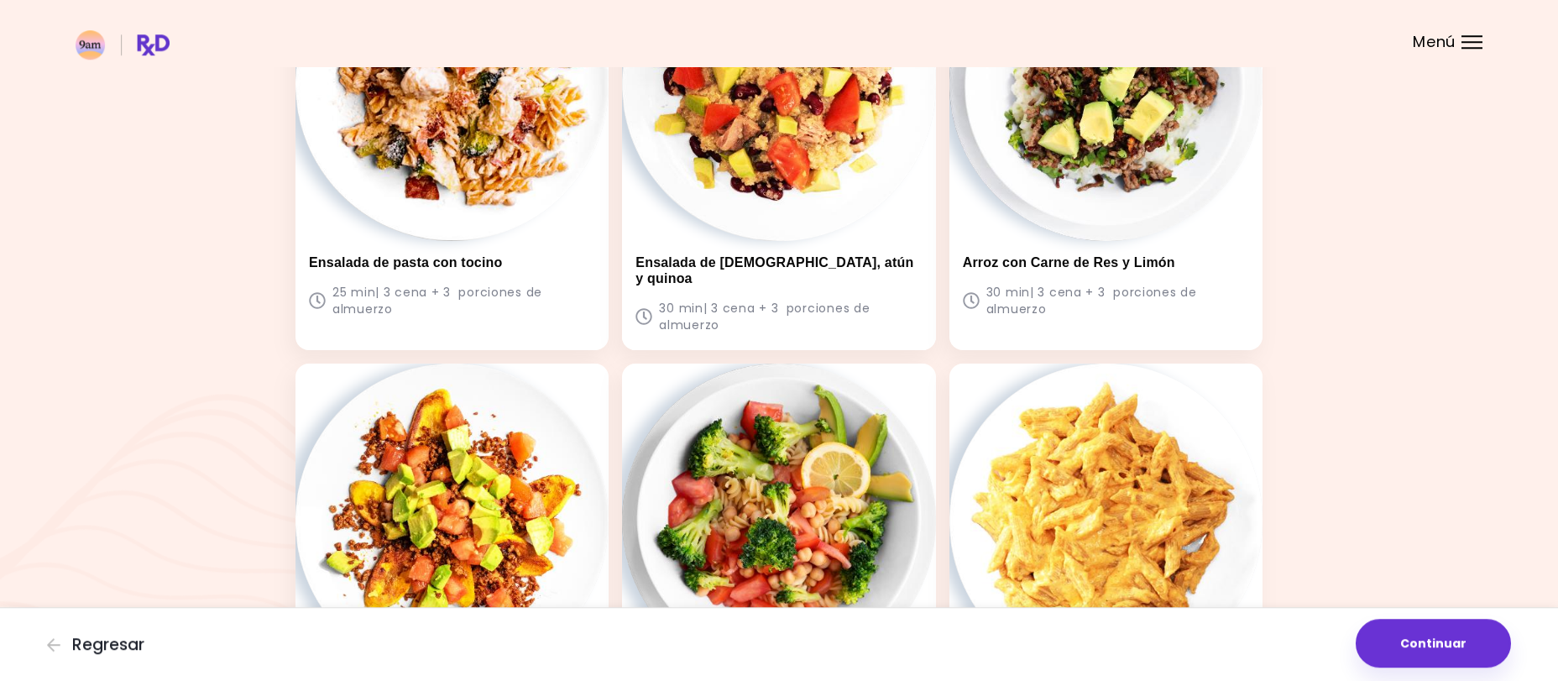
scroll to position [1298, 0]
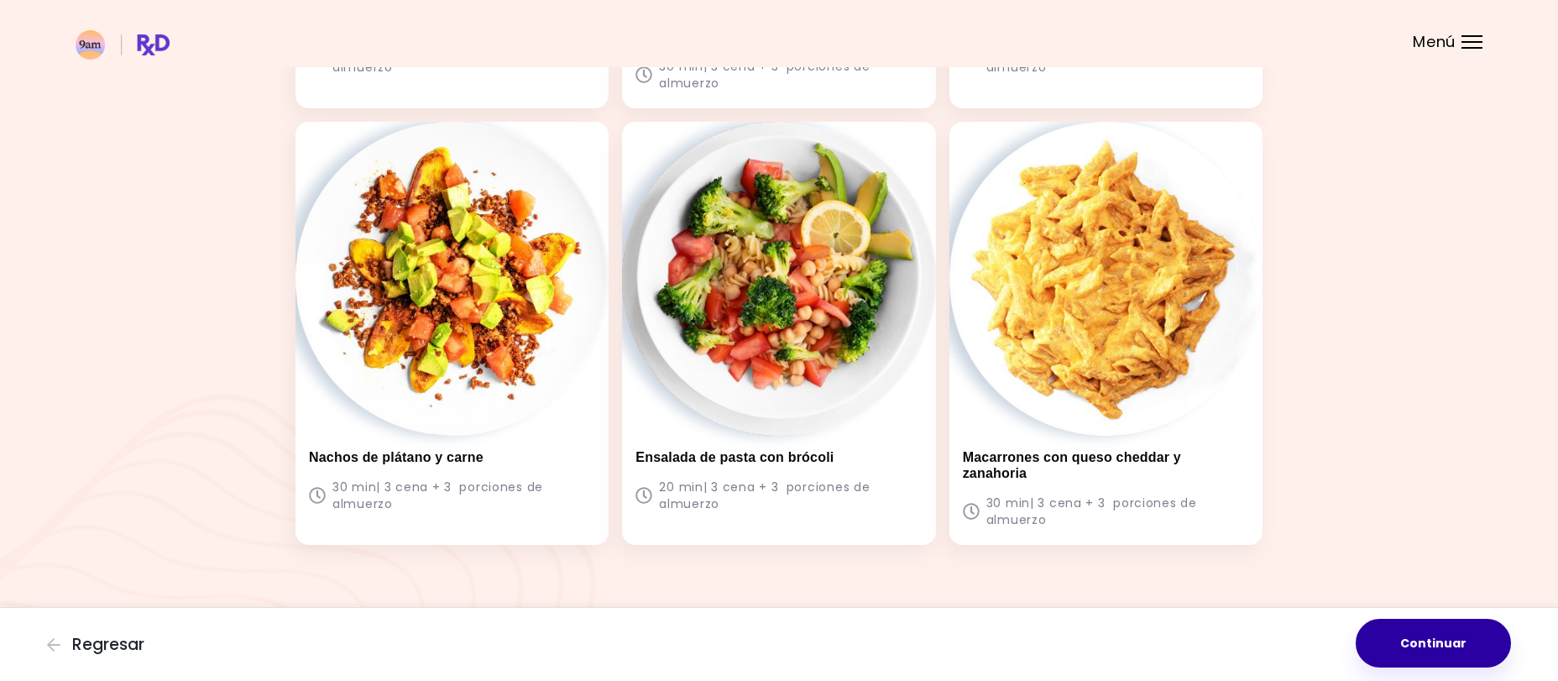
click at [1421, 654] on button "Continuar" at bounding box center [1433, 643] width 155 height 49
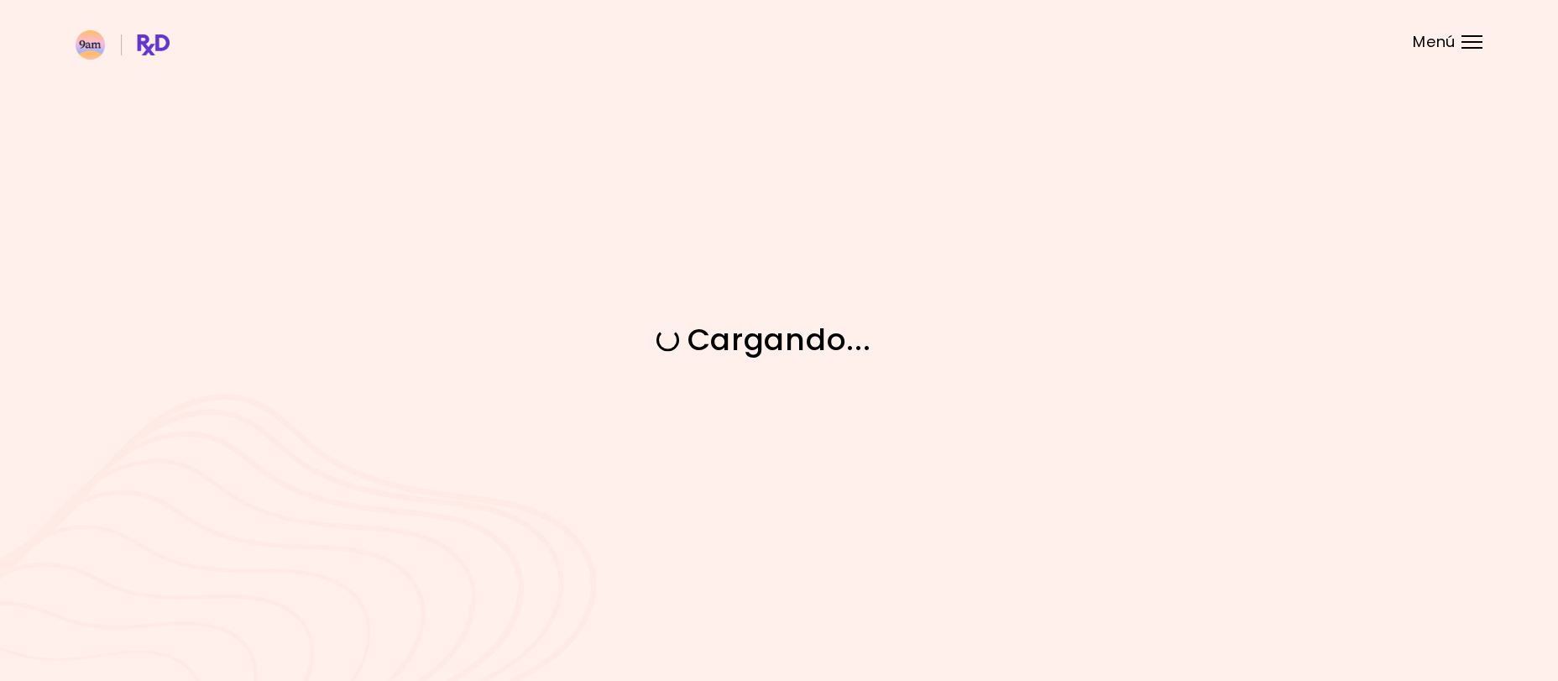
scroll to position [0, 0]
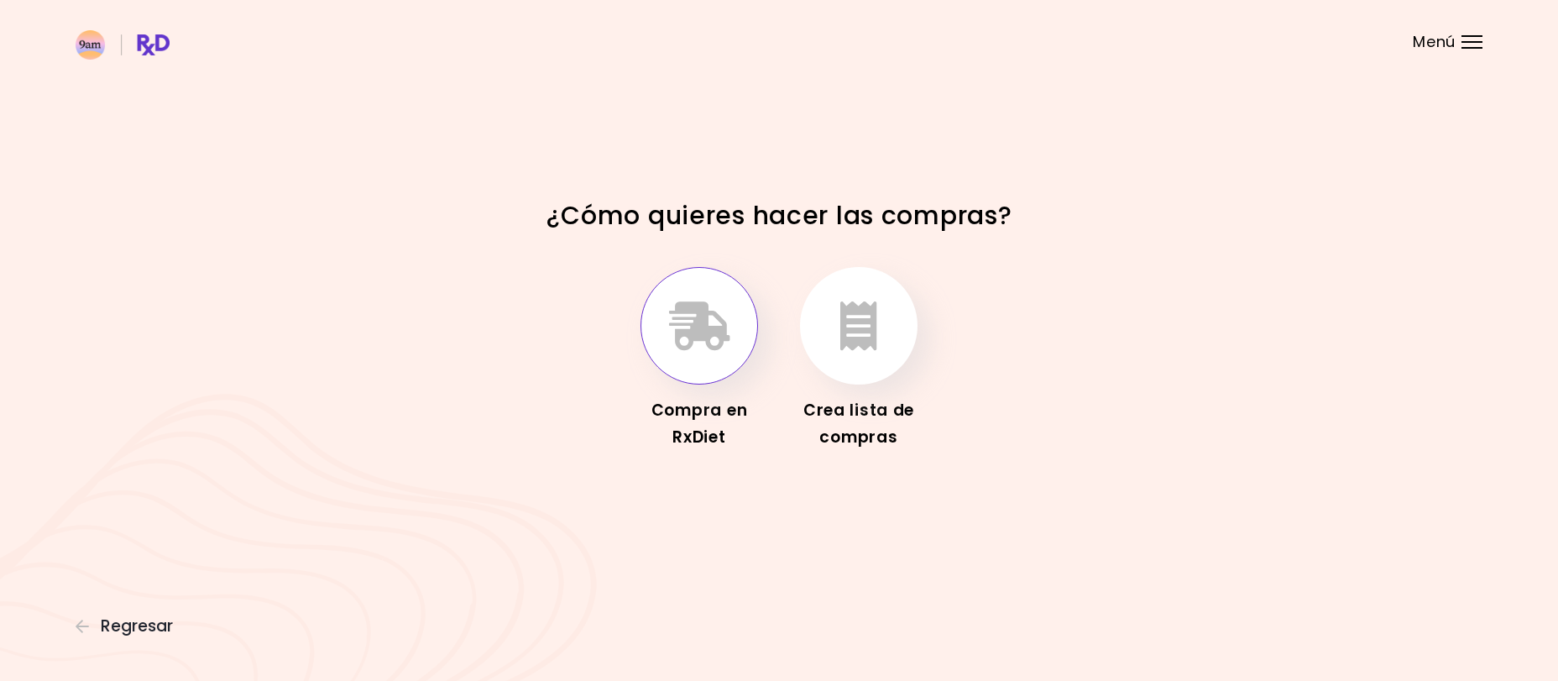
click at [692, 333] on icon "button" at bounding box center [699, 325] width 61 height 49
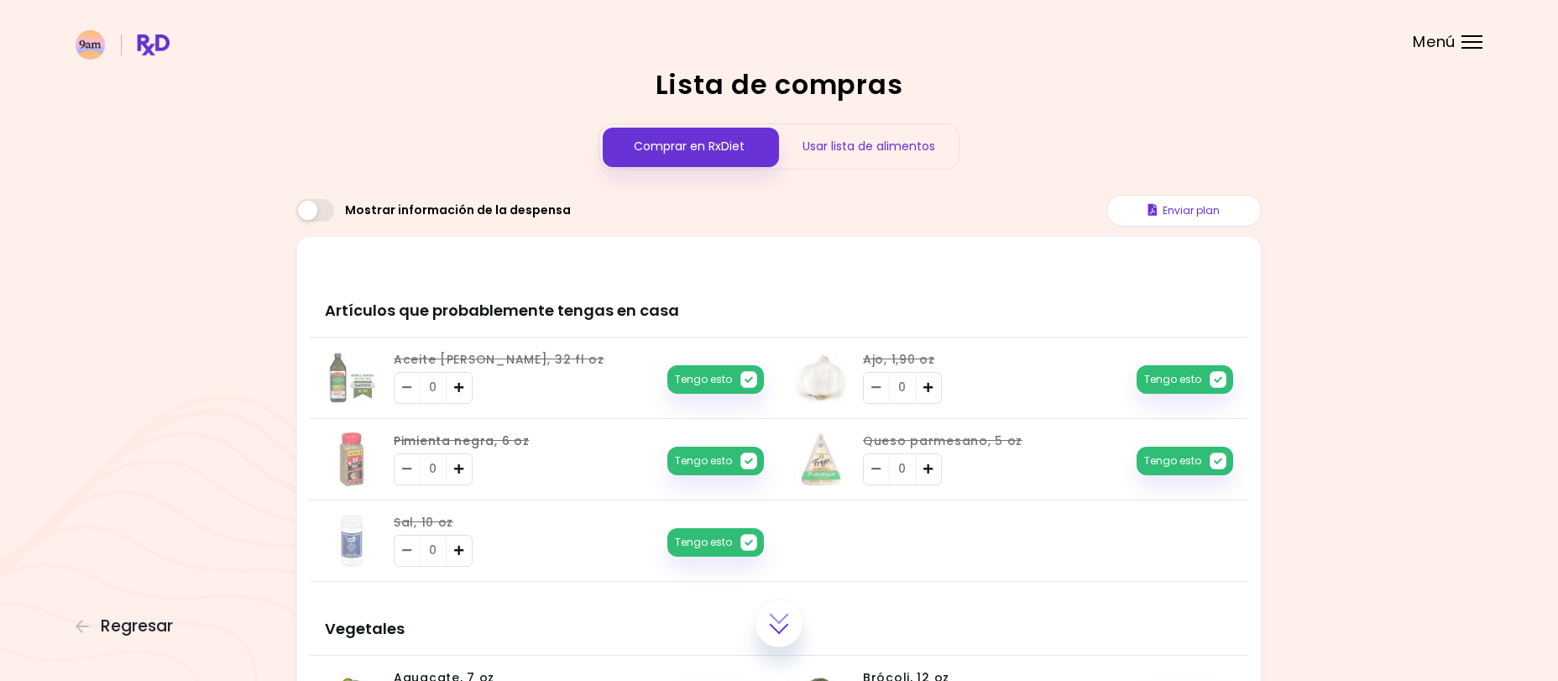
click at [906, 150] on div "Usar lista de alimentos" at bounding box center [869, 146] width 180 height 44
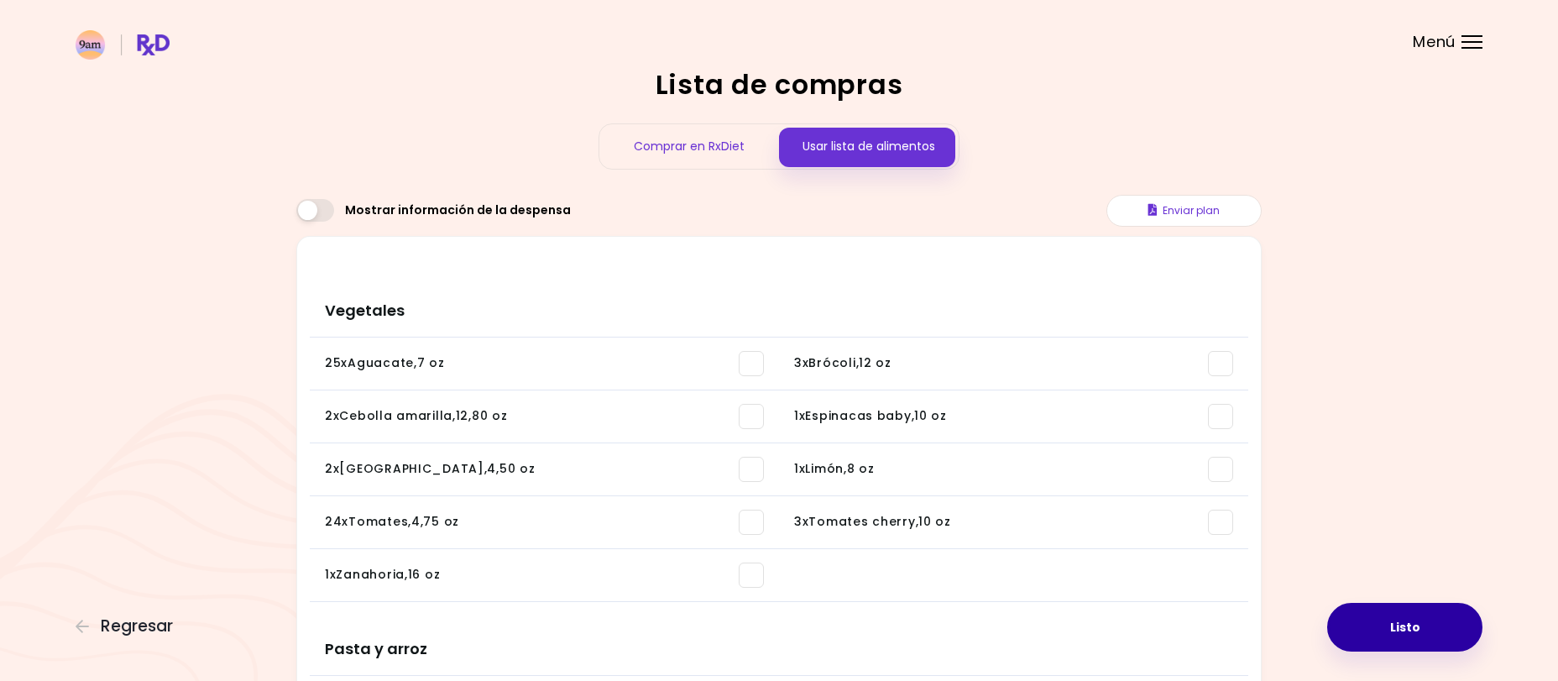
click at [1404, 634] on button "Listo" at bounding box center [1404, 627] width 155 height 49
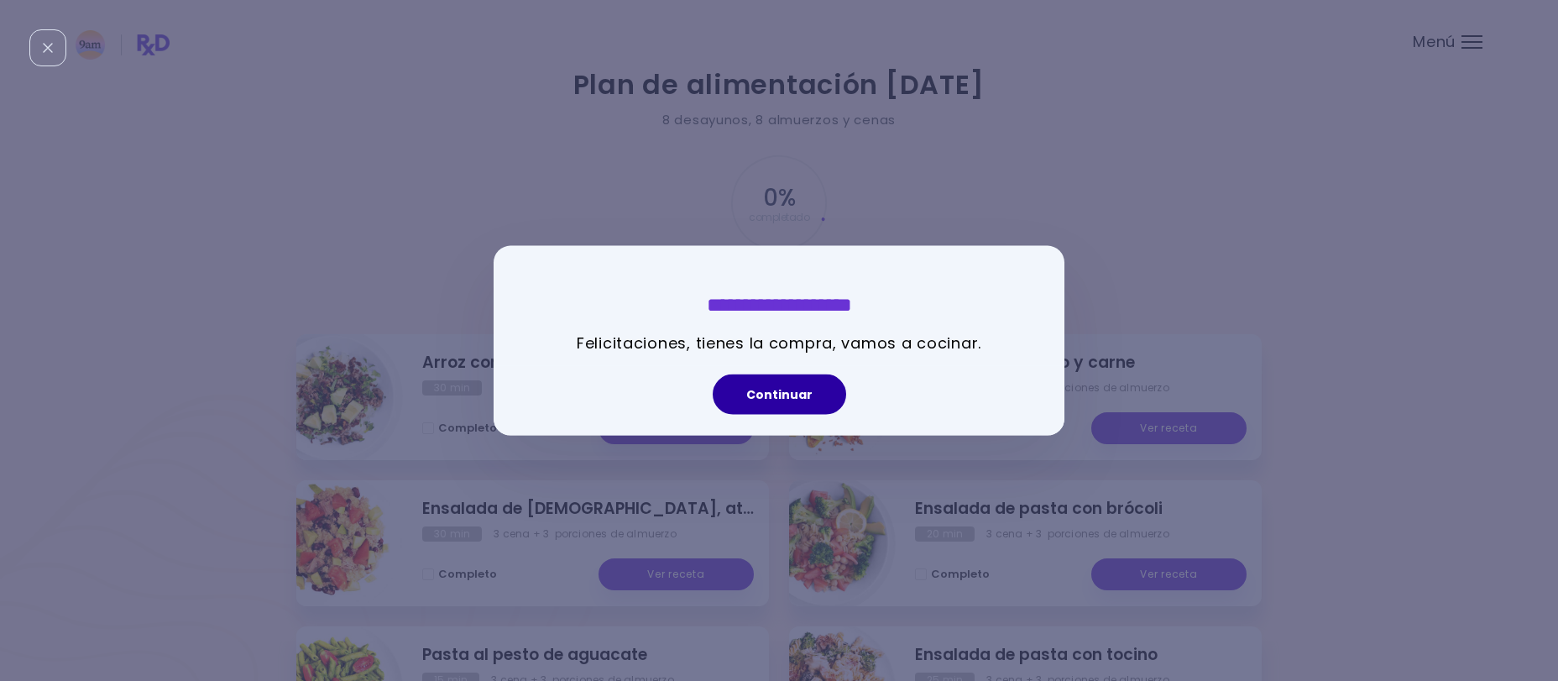
click at [789, 405] on button "Continuar" at bounding box center [779, 394] width 133 height 40
